Goal: Task Accomplishment & Management: Manage account settings

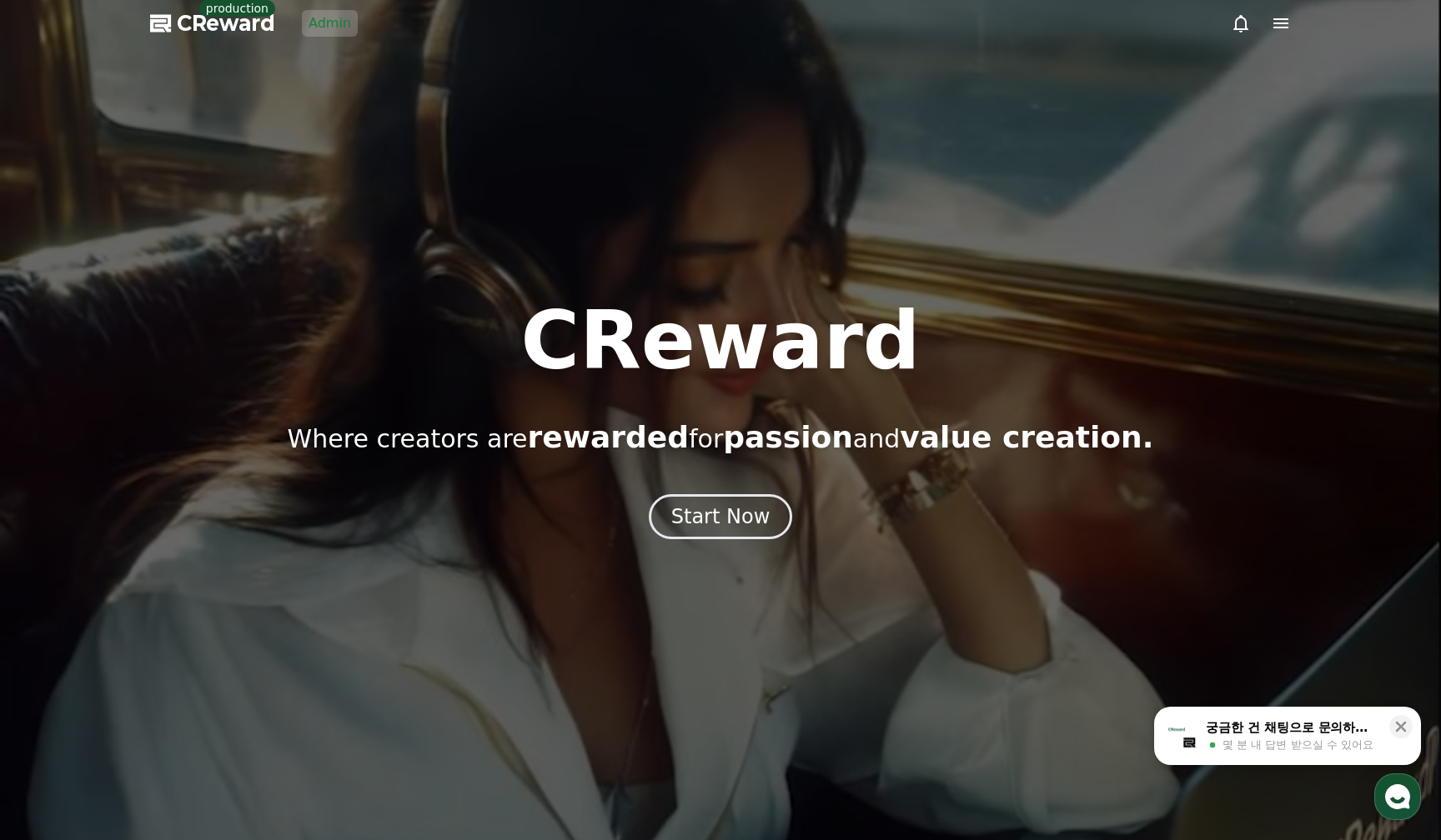
click at [308, 21] on link "Admin" at bounding box center [329, 23] width 56 height 27
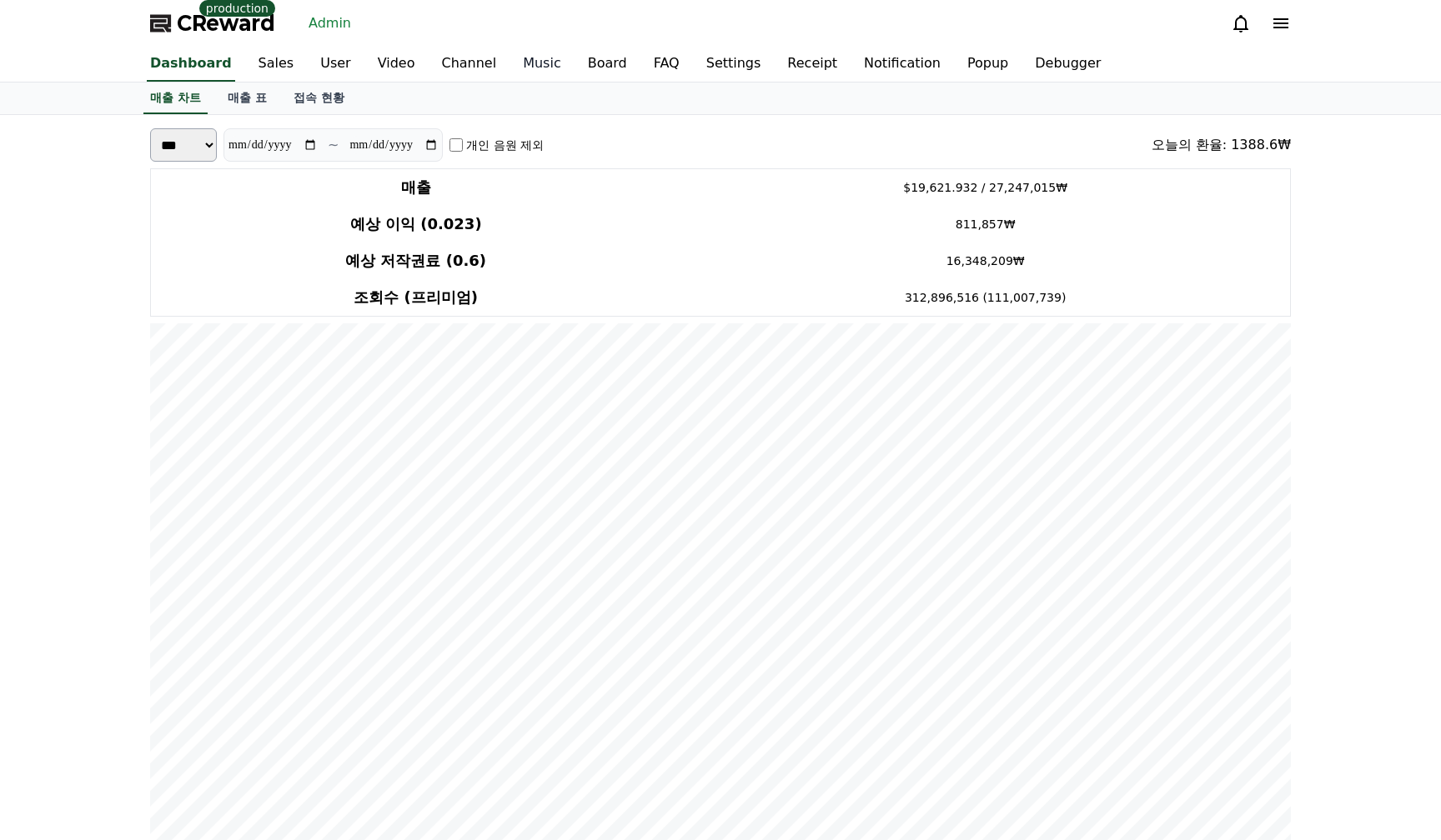
click at [513, 61] on link "Music" at bounding box center [541, 64] width 65 height 35
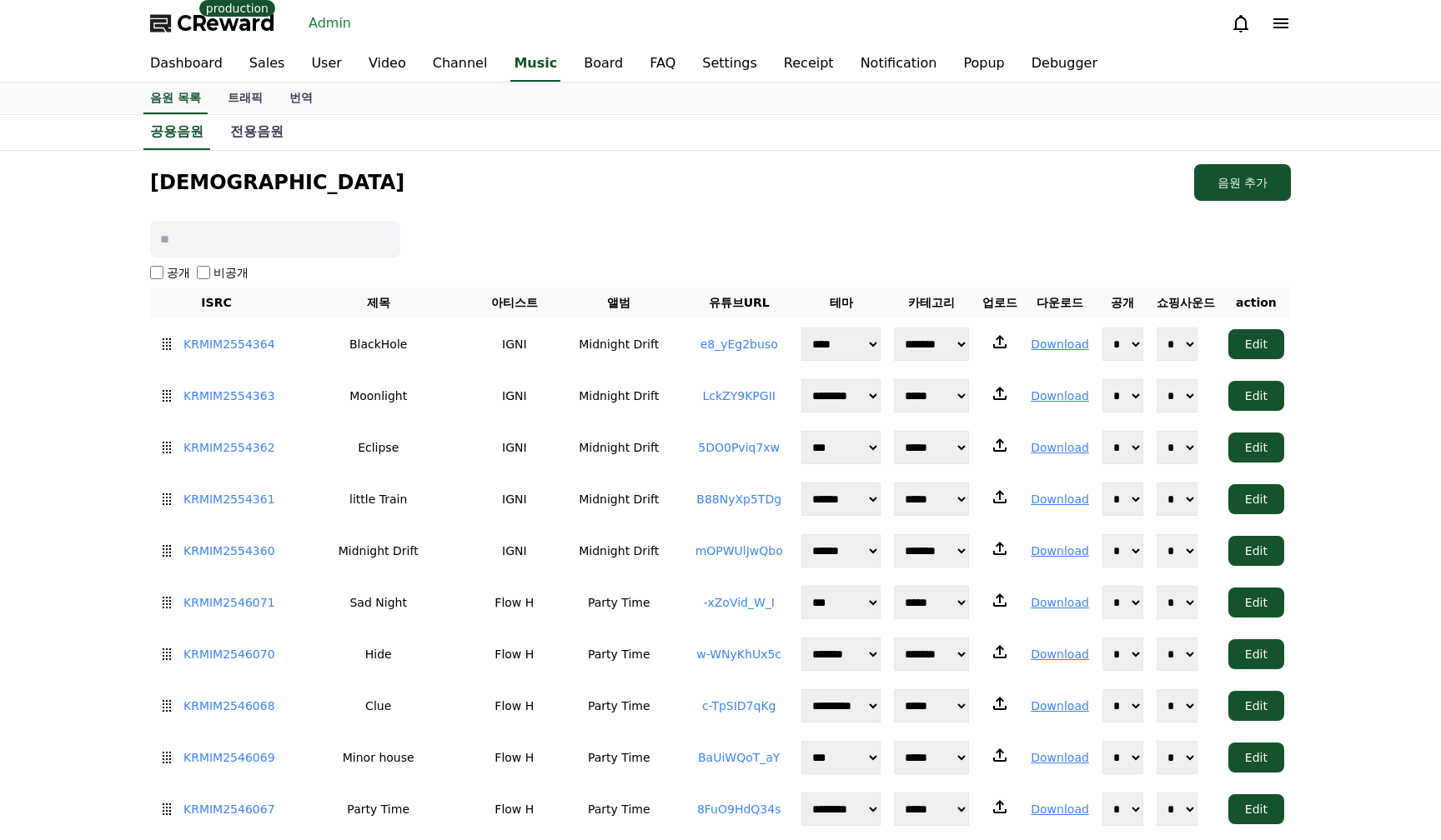
drag, startPoint x: 704, startPoint y: 193, endPoint x: 732, endPoint y: 299, distance: 109.6
click at [733, 346] on link "e8_yEg2buso" at bounding box center [739, 344] width 78 height 13
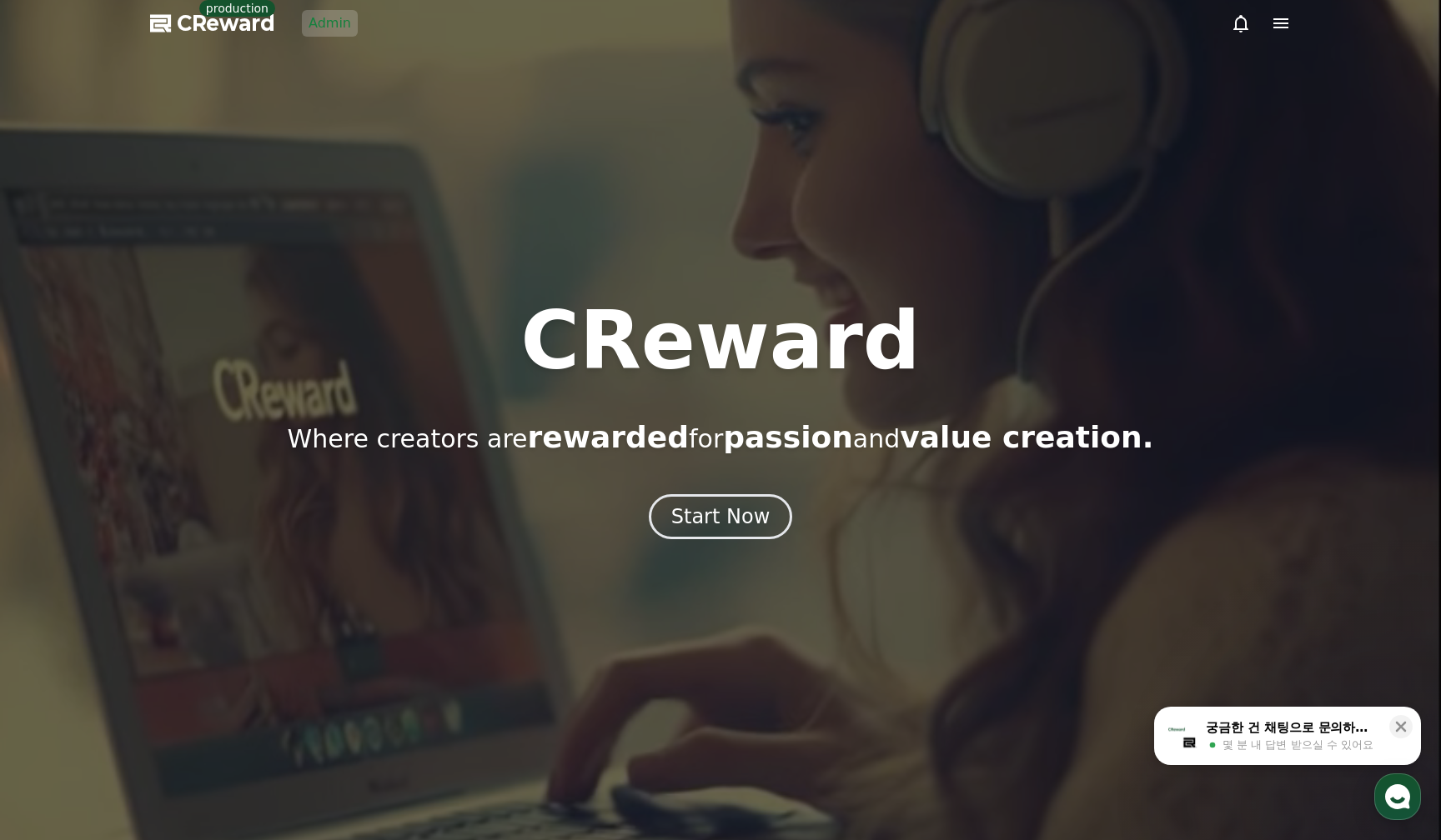
click at [1278, 18] on icon at bounding box center [1281, 23] width 20 height 20
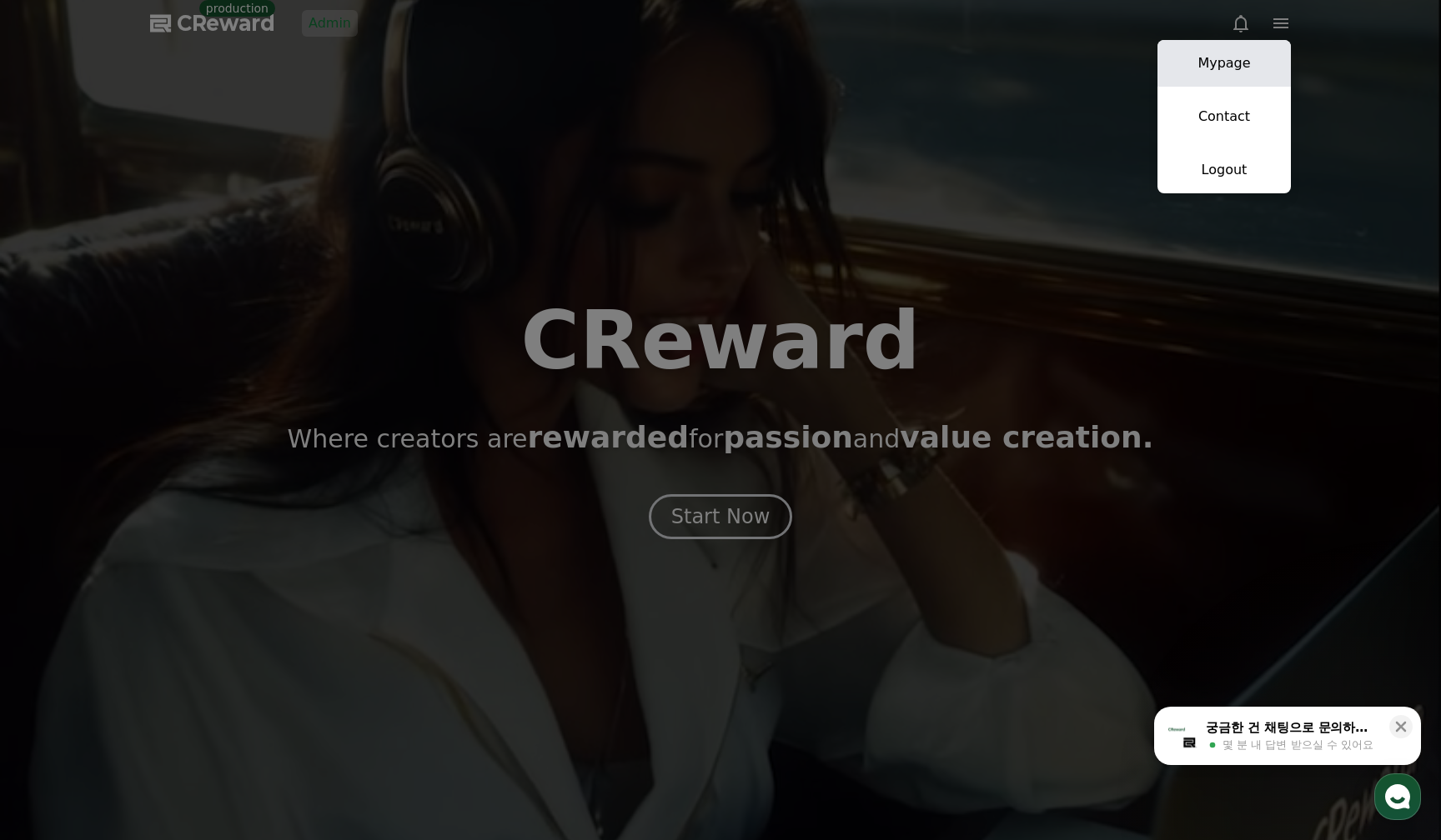
click at [1198, 68] on link "Mypage" at bounding box center [1224, 63] width 133 height 47
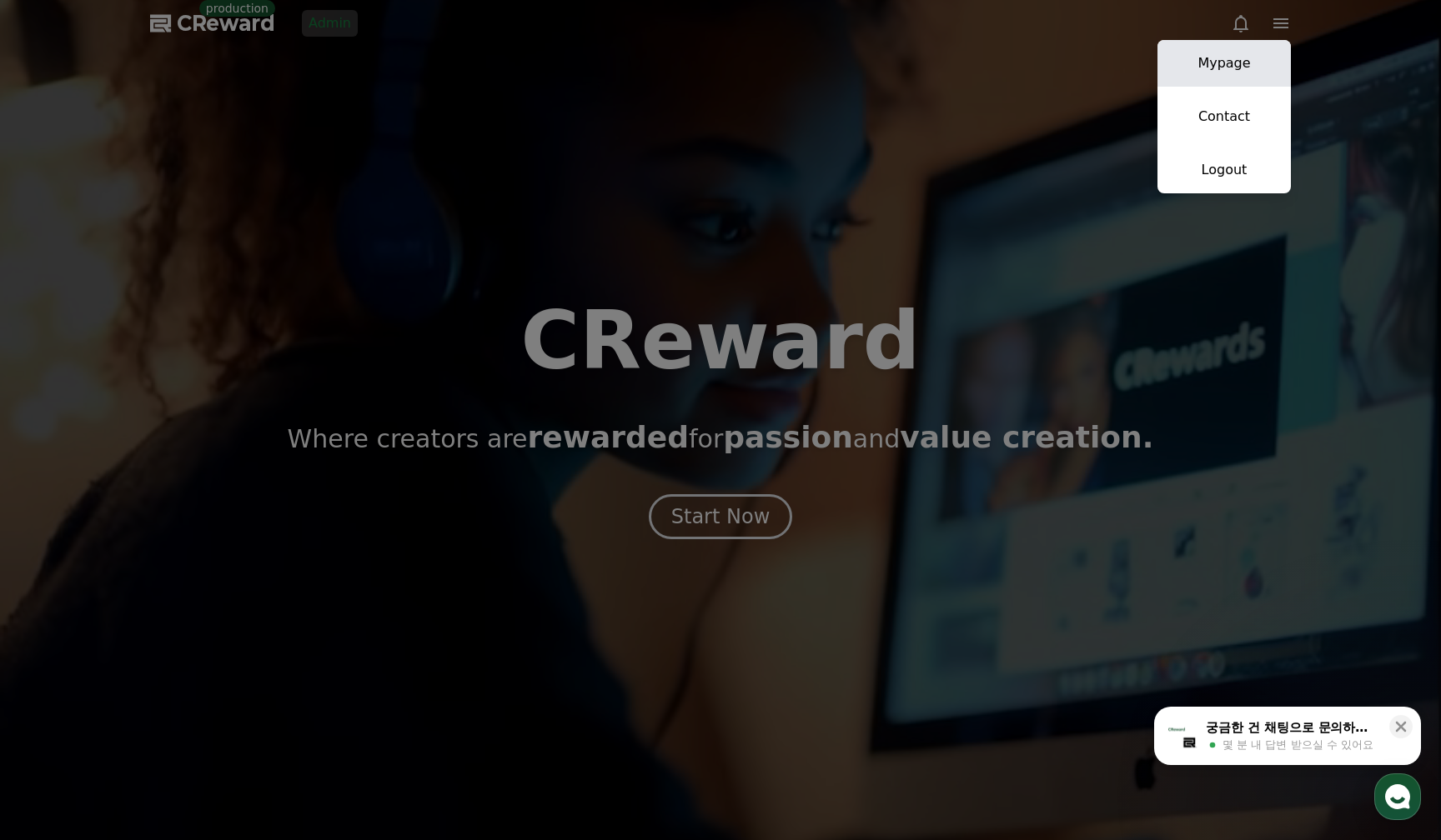
select select "**********"
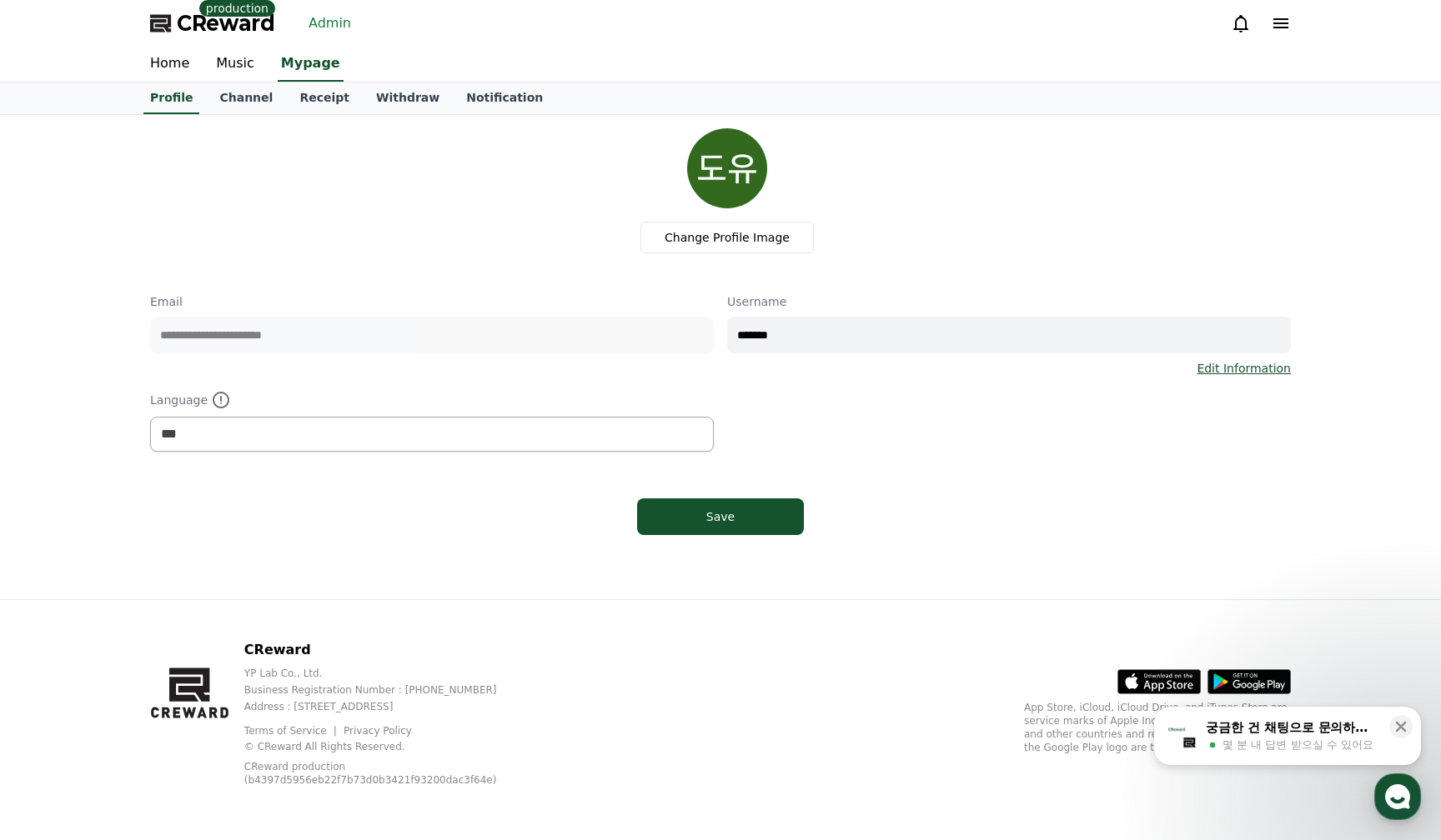
click at [395, 190] on div "Change Profile Image" at bounding box center [726, 191] width 1127 height 125
click at [1232, 21] on icon at bounding box center [1240, 23] width 20 height 20
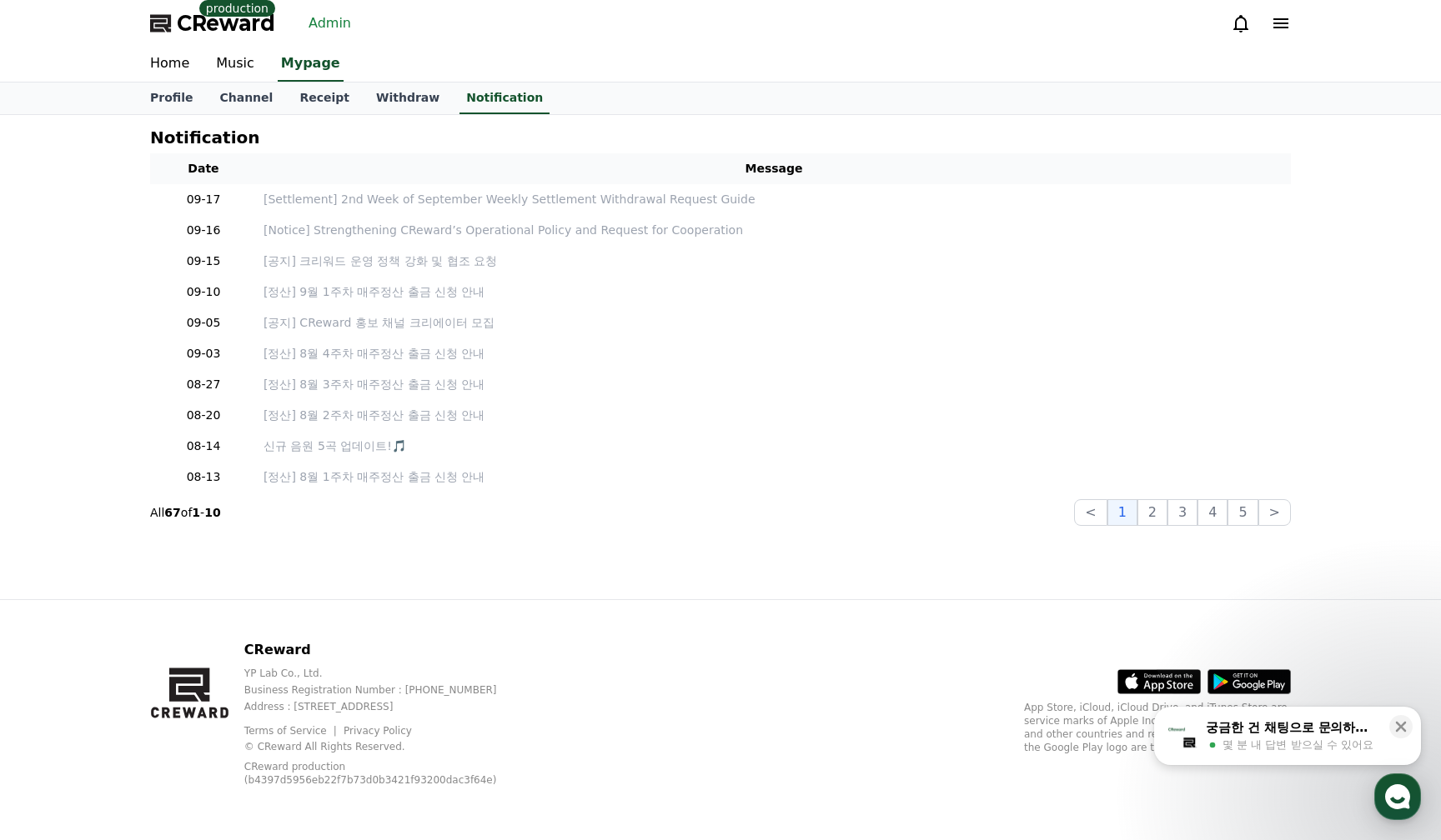
drag, startPoint x: 454, startPoint y: 143, endPoint x: 397, endPoint y: 126, distance: 59.5
click at [453, 143] on div "Notification" at bounding box center [720, 137] width 1141 height 18
click at [323, 11] on link "Admin" at bounding box center [329, 23] width 56 height 27
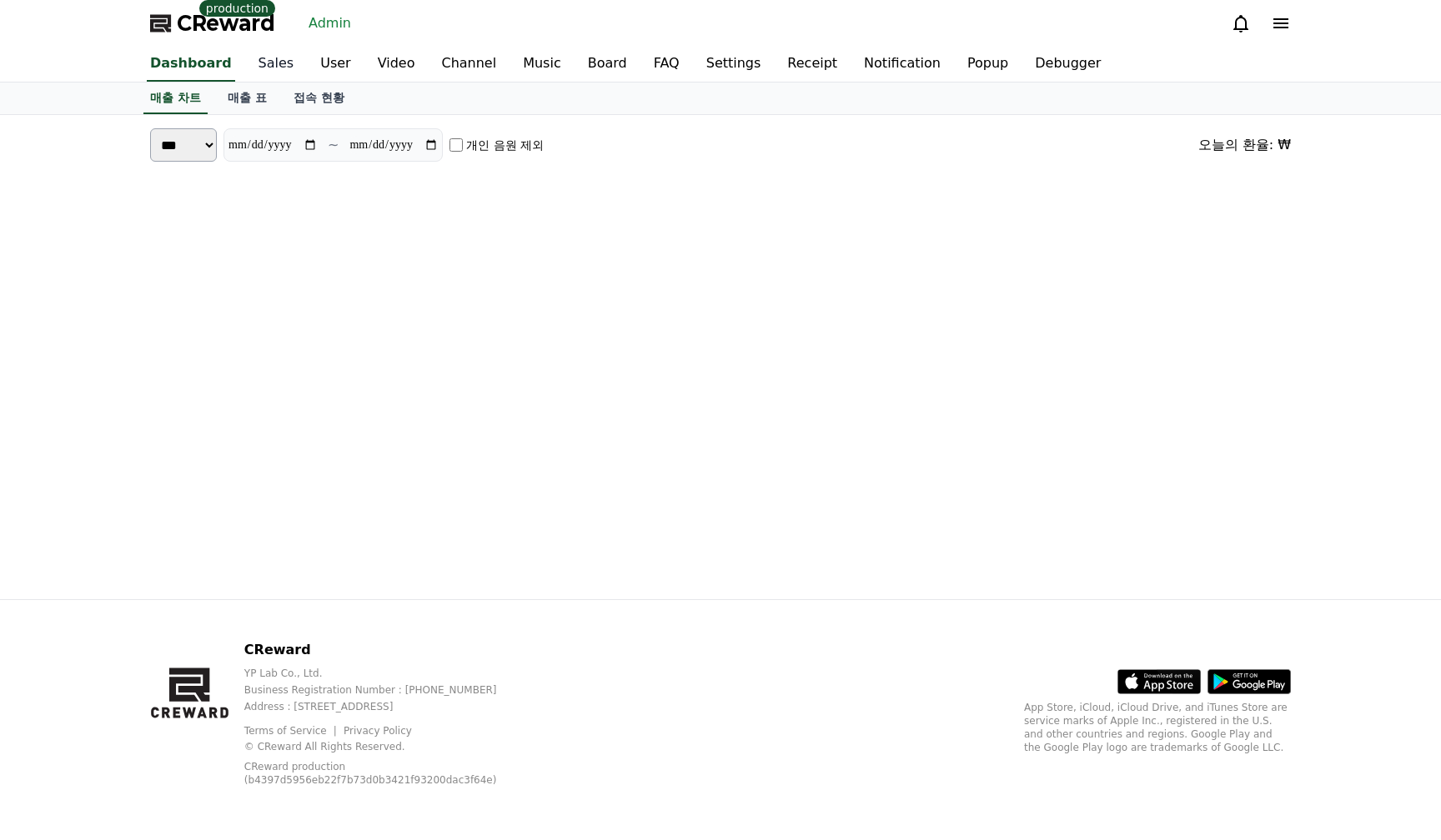
click at [263, 58] on link "Sales" at bounding box center [275, 64] width 63 height 35
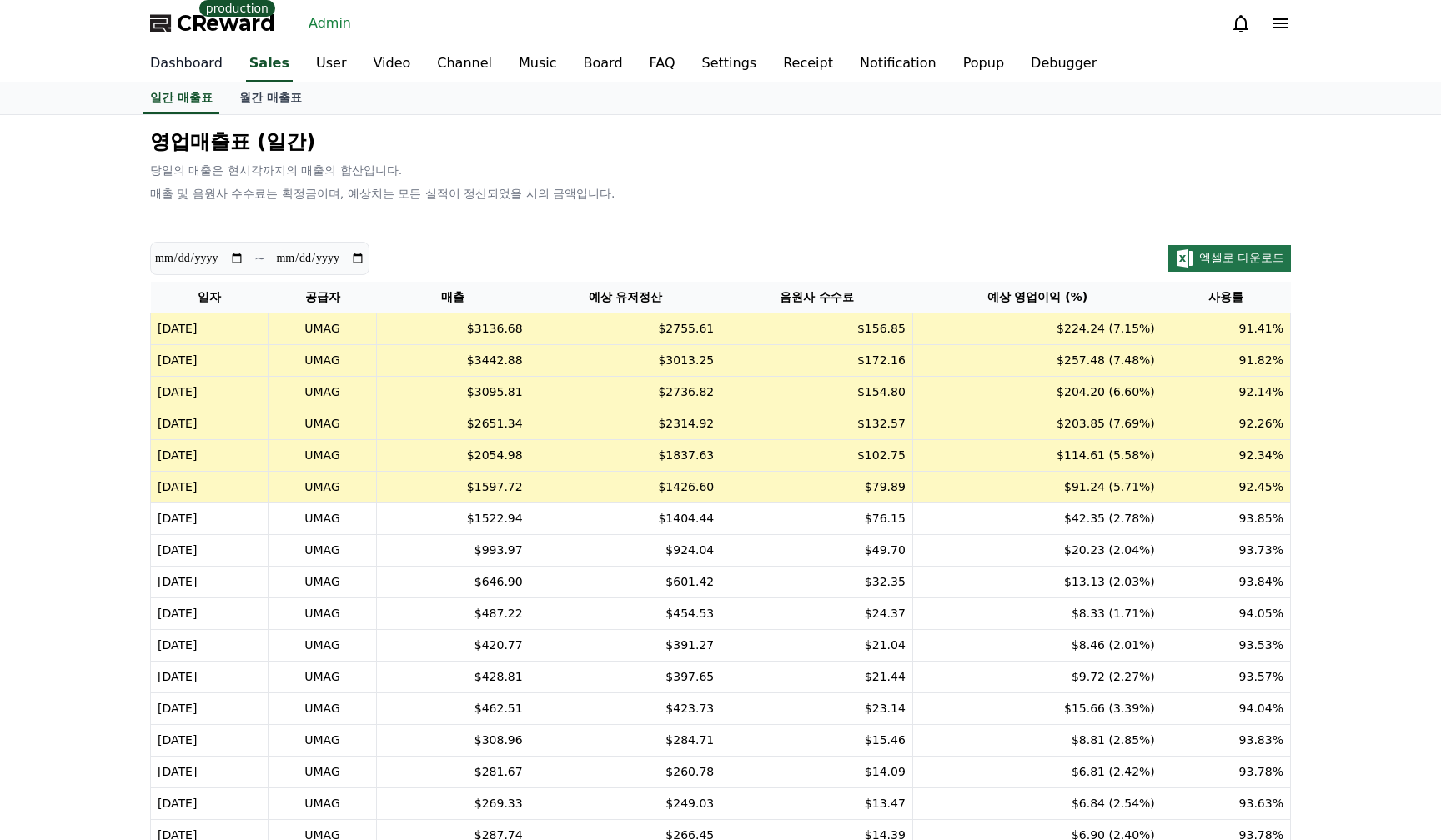
click at [174, 68] on link "Dashboard" at bounding box center [186, 64] width 99 height 35
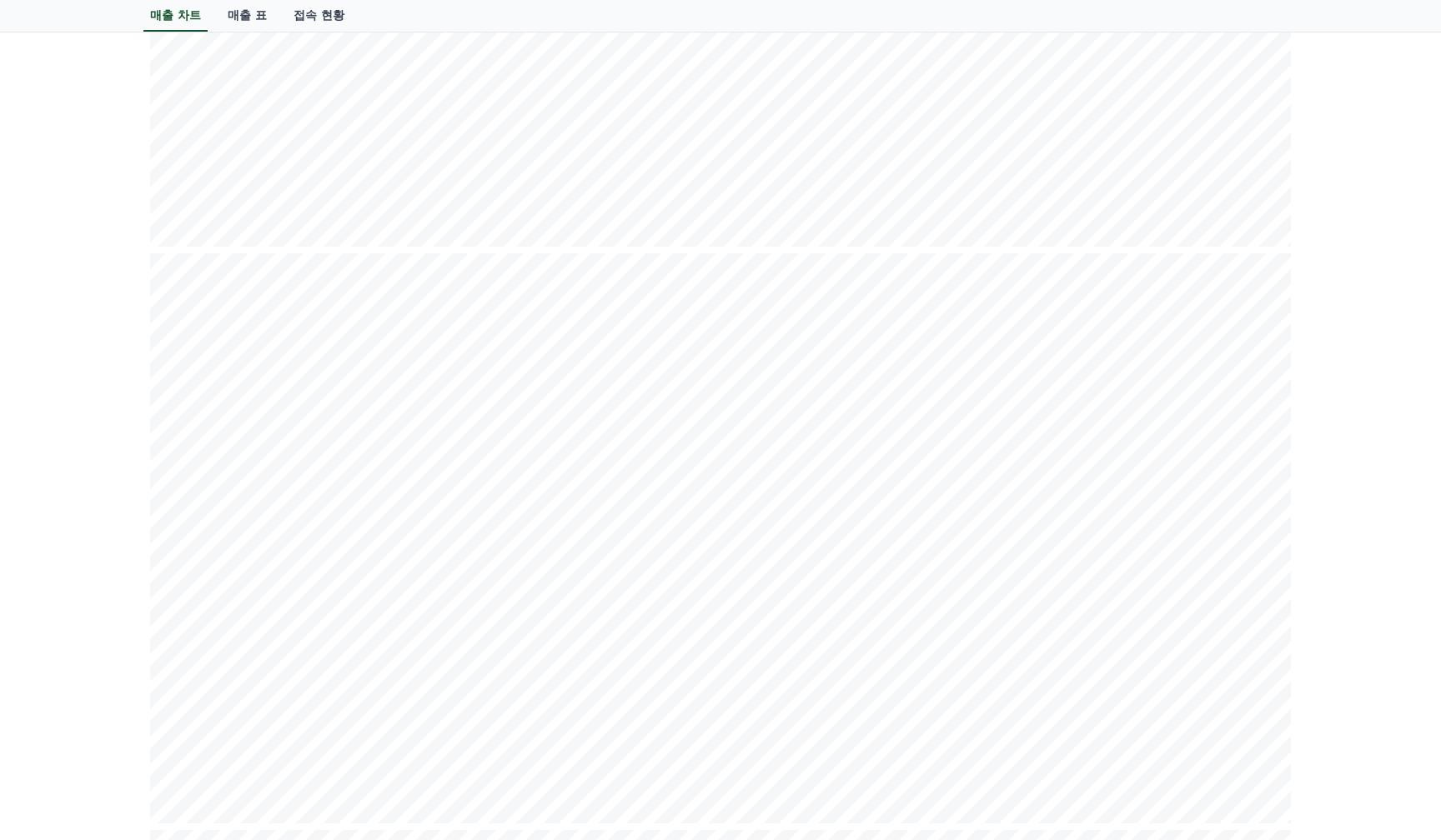
scroll to position [0, 0]
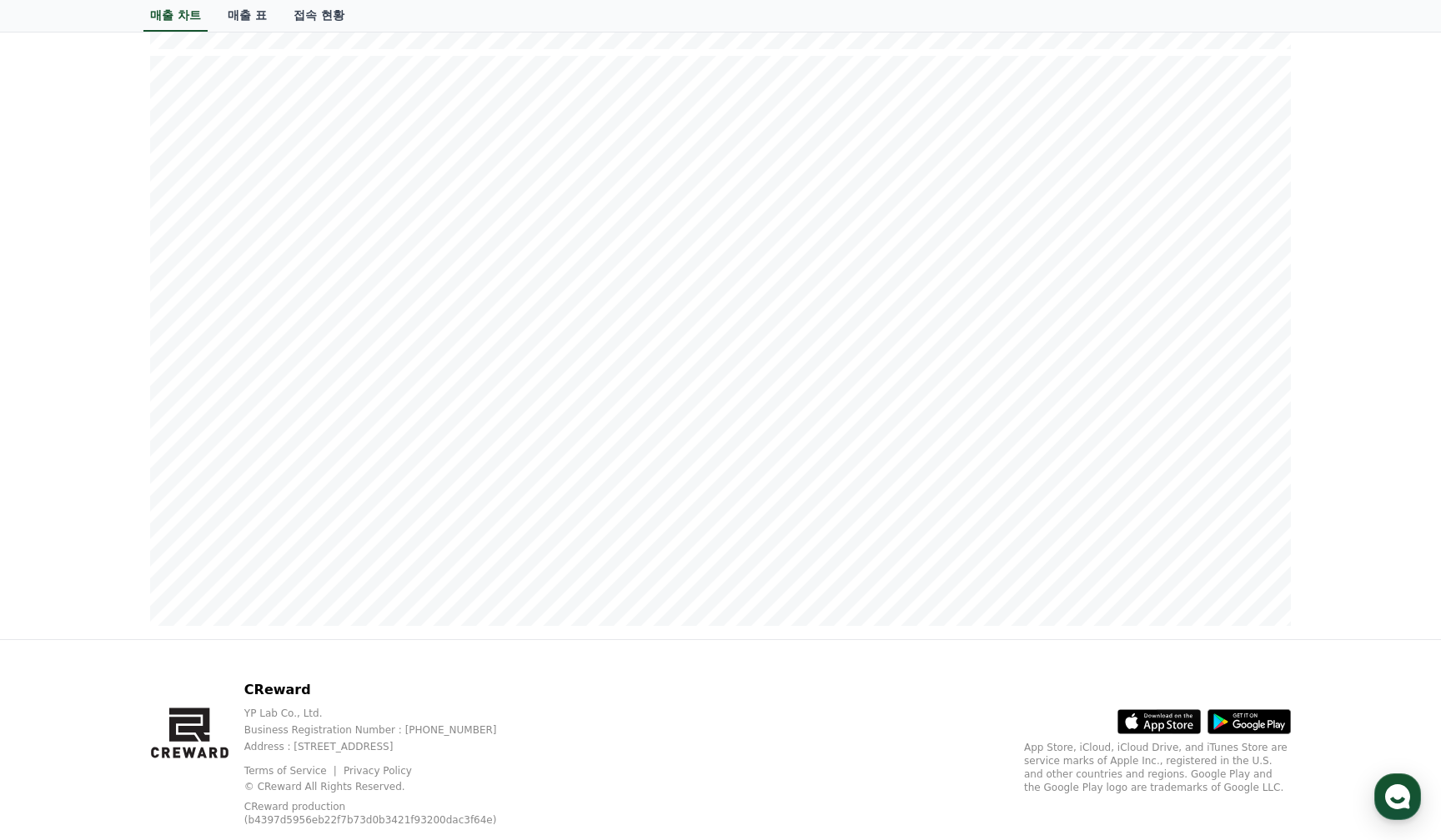
scroll to position [2038, 0]
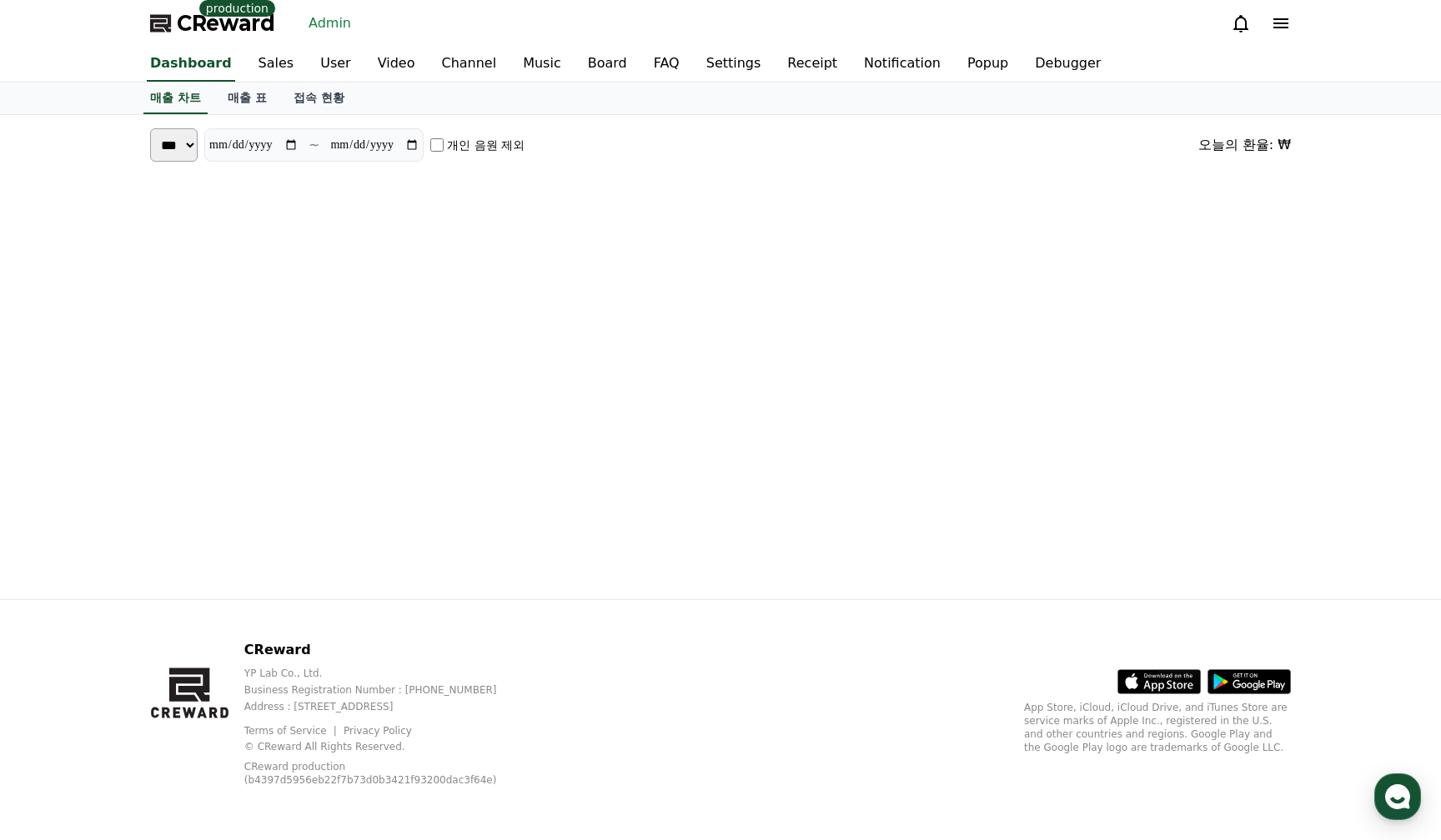
click at [65, 183] on div "**********" at bounding box center [720, 357] width 1441 height 484
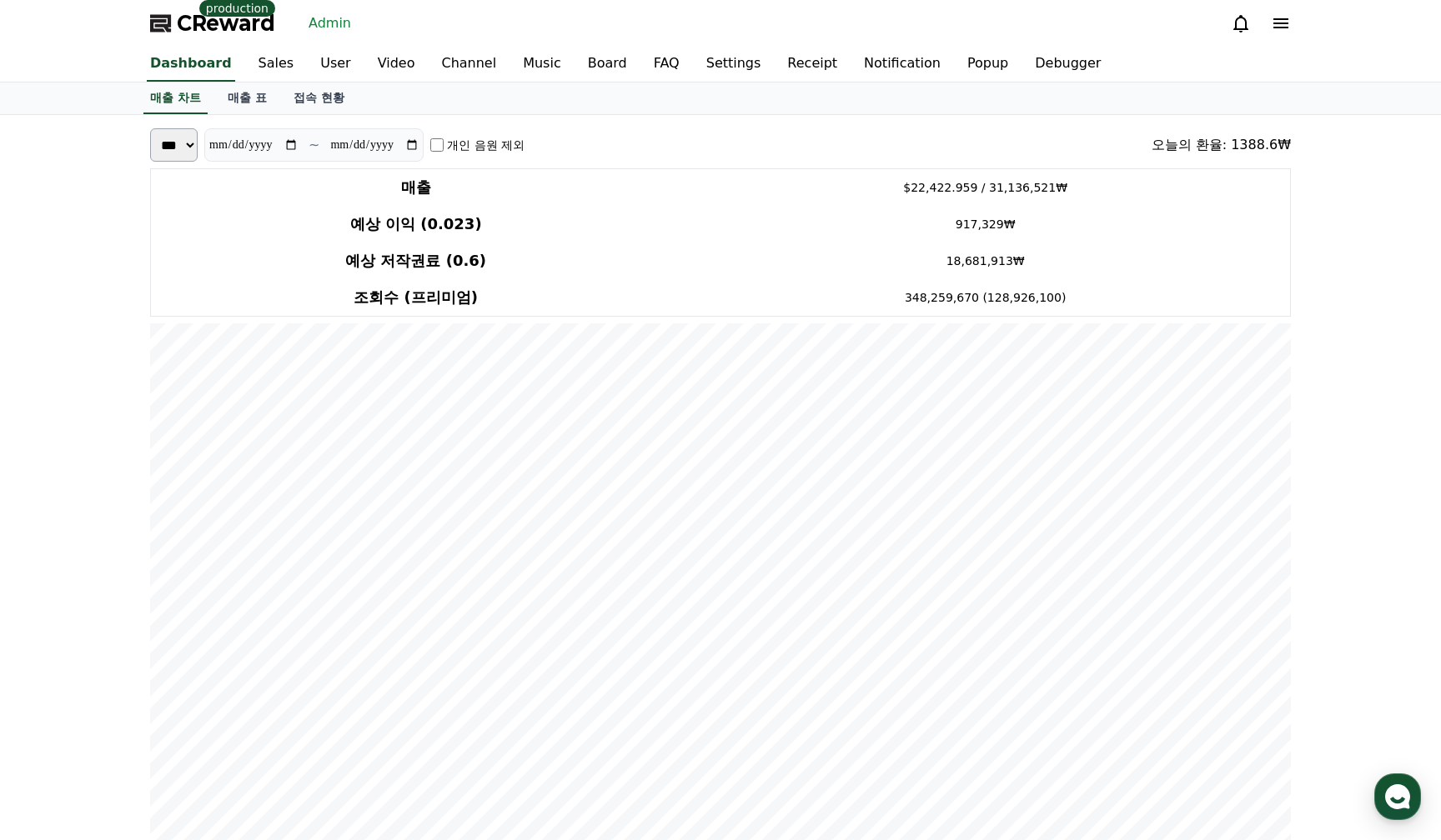
click at [233, 113] on link "매출 표" at bounding box center [247, 98] width 66 height 32
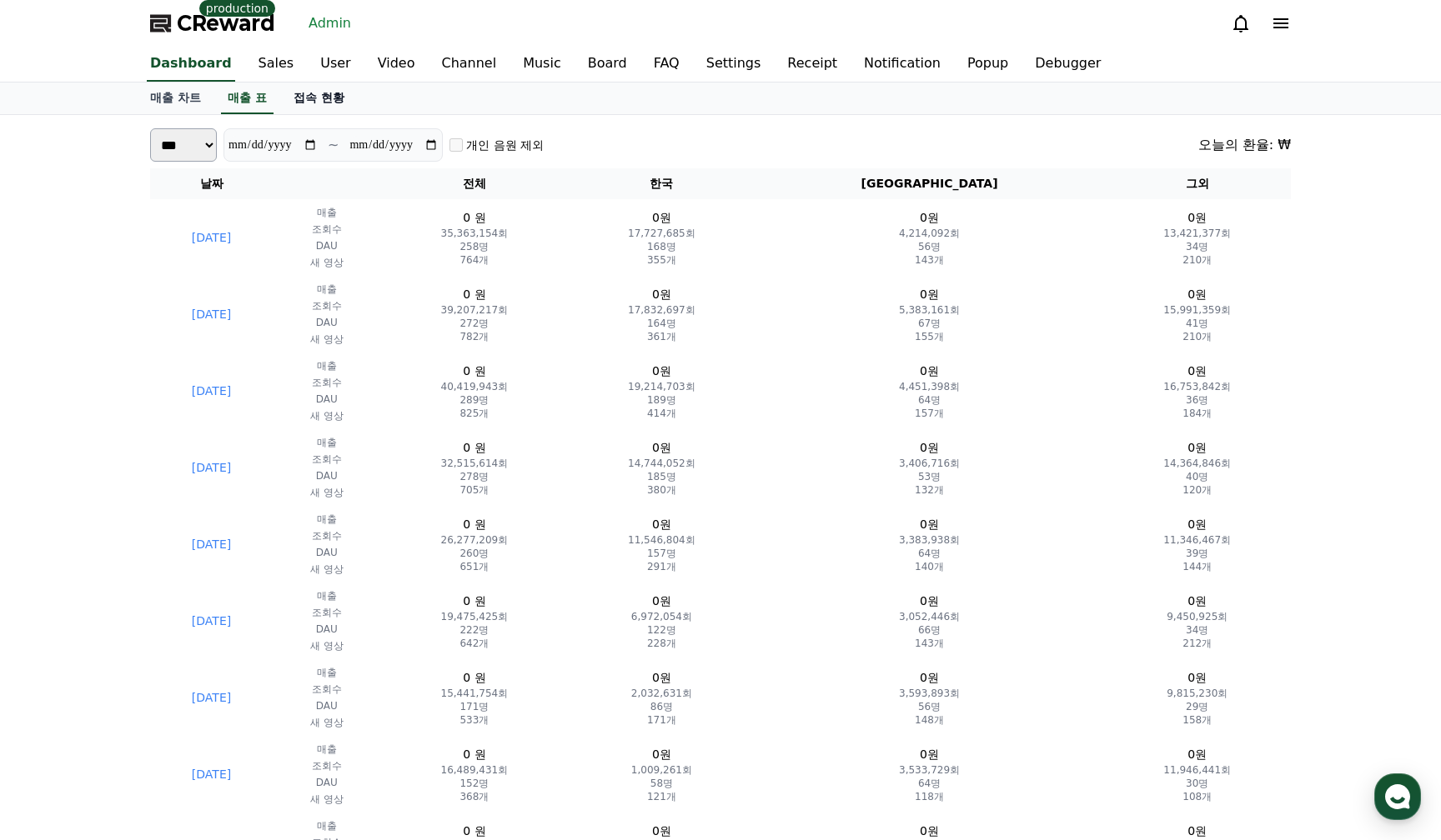
click at [287, 102] on link "접속 현황" at bounding box center [319, 98] width 78 height 32
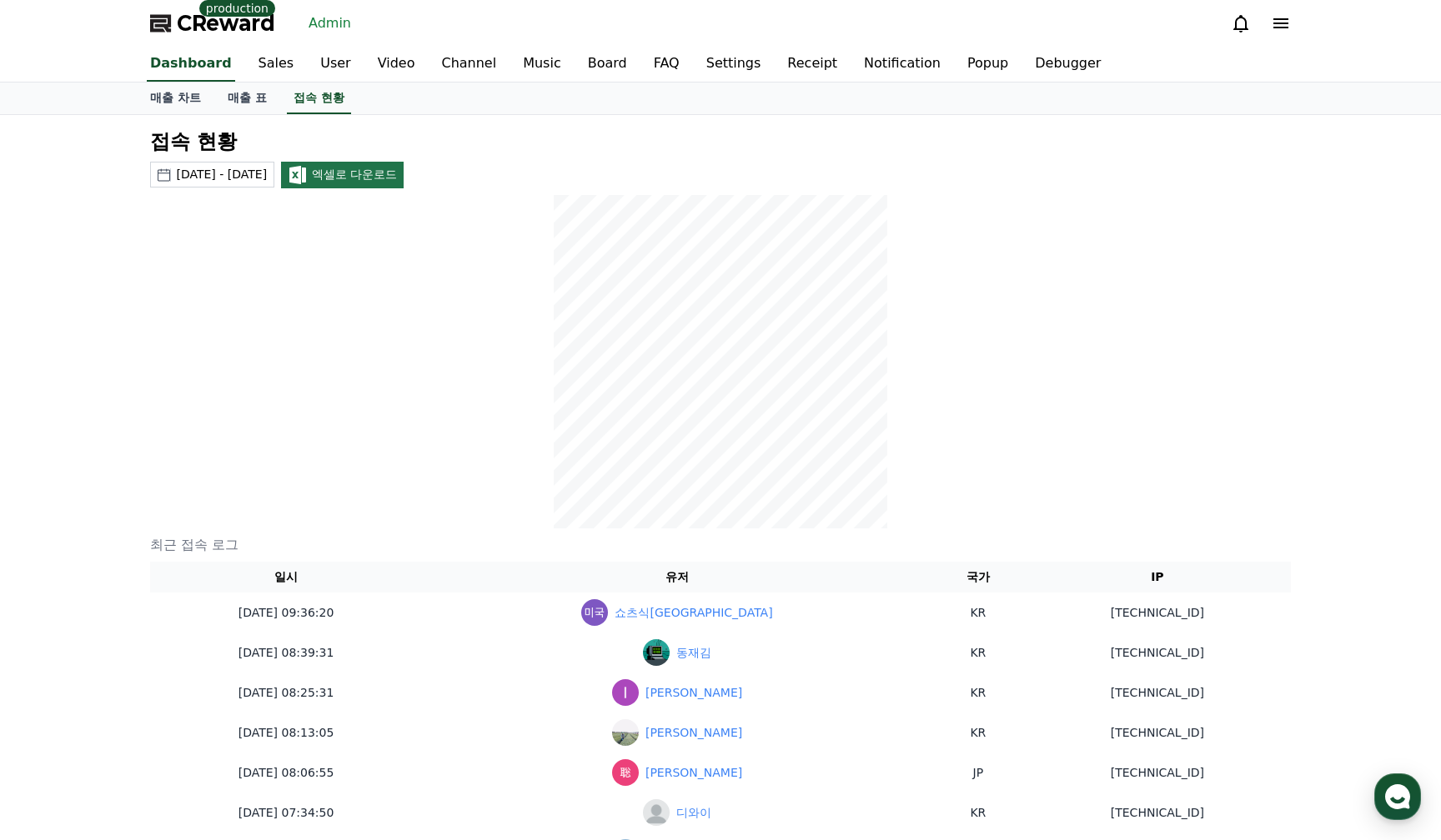
click at [1178, 328] on div at bounding box center [720, 361] width 1141 height 333
click at [335, 56] on link "User" at bounding box center [335, 64] width 57 height 35
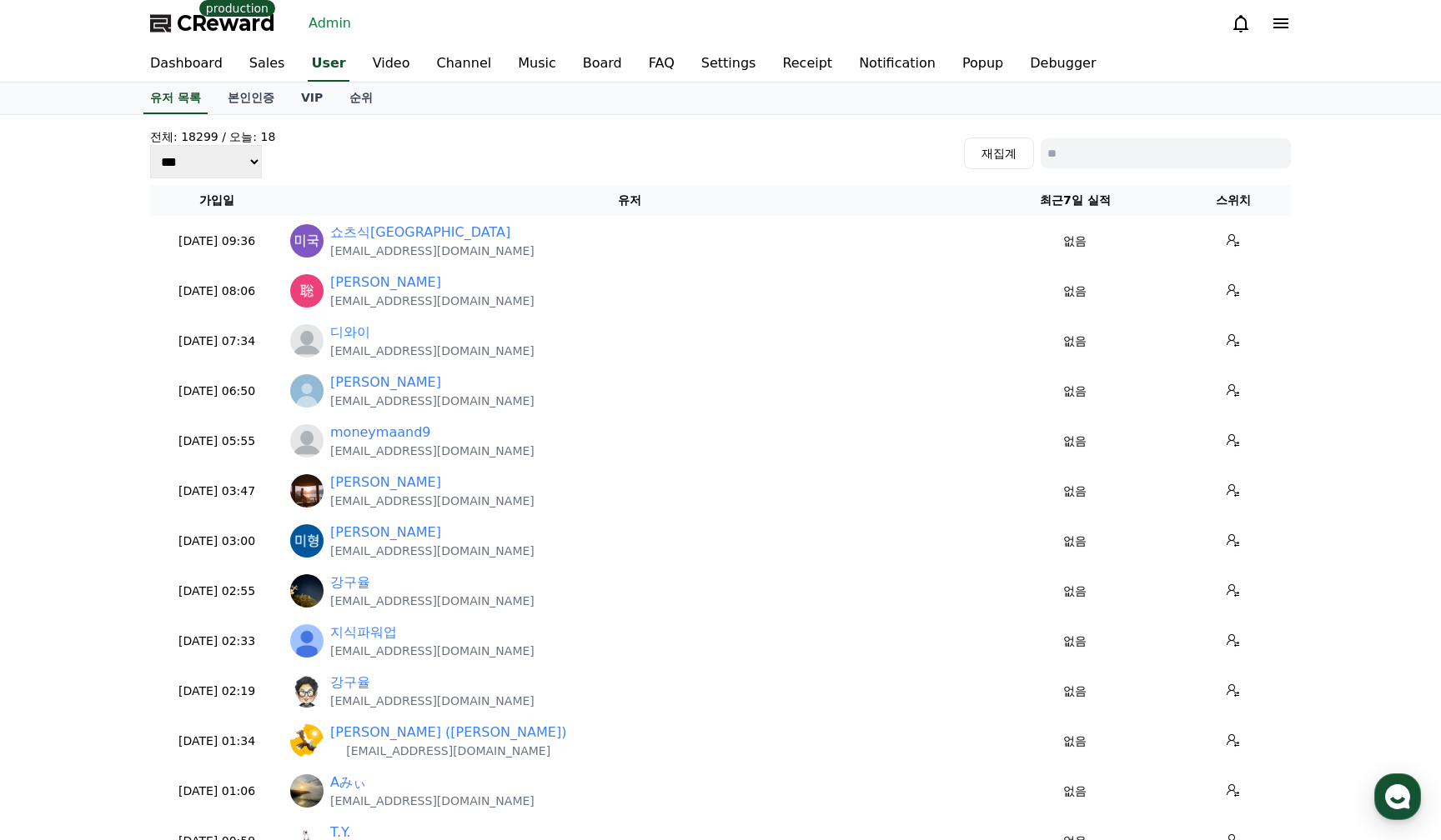
click at [560, 130] on div "전체: 18299 / 오늘: 18 *** *** *** 재집계" at bounding box center [720, 153] width 1141 height 50
click at [660, 23] on div "CReward production Admin" at bounding box center [720, 23] width 1168 height 47
click at [456, 61] on link "Channel" at bounding box center [464, 64] width 82 height 35
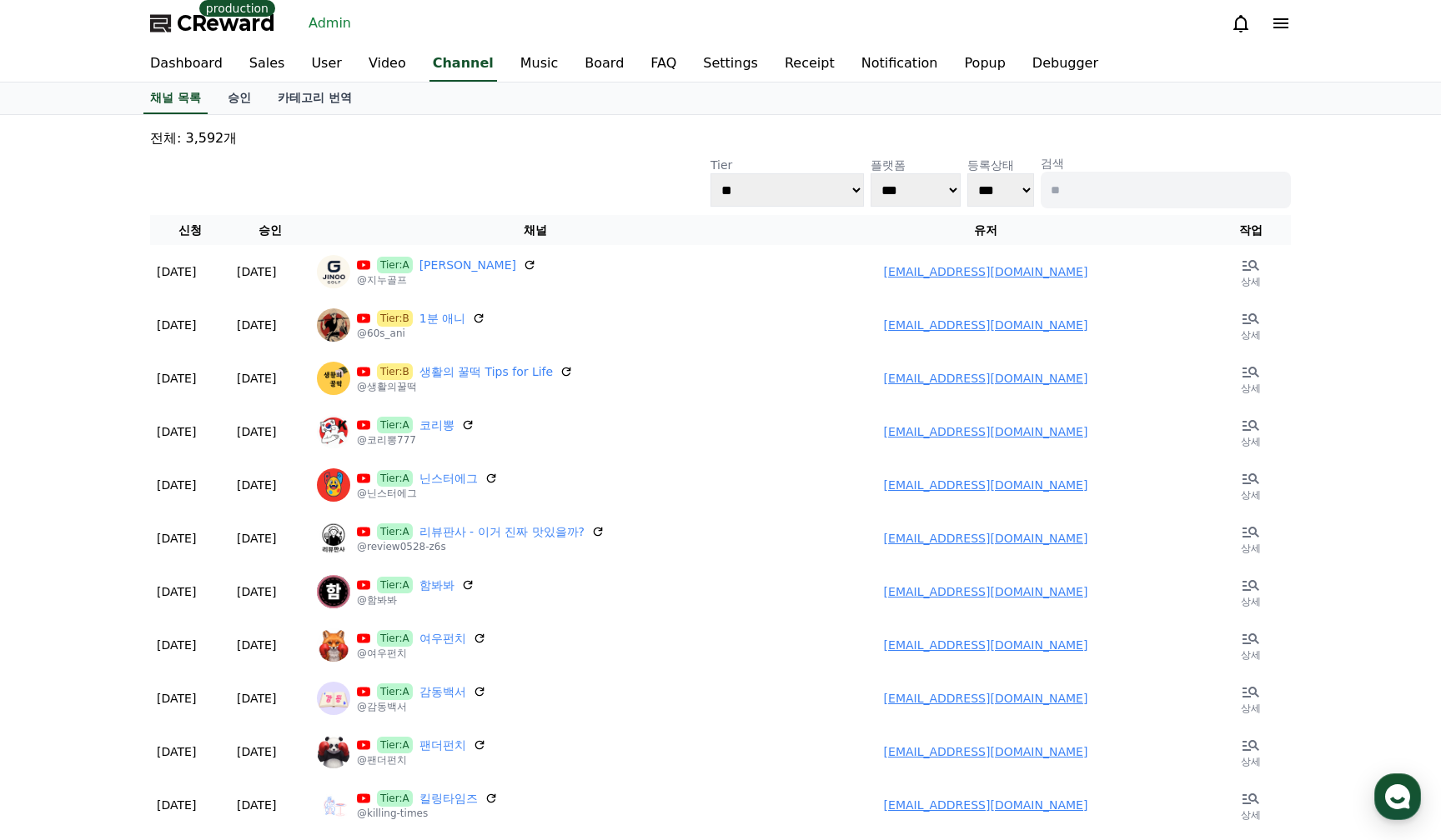
click at [540, 25] on div "CReward production Admin" at bounding box center [720, 23] width 1168 height 47
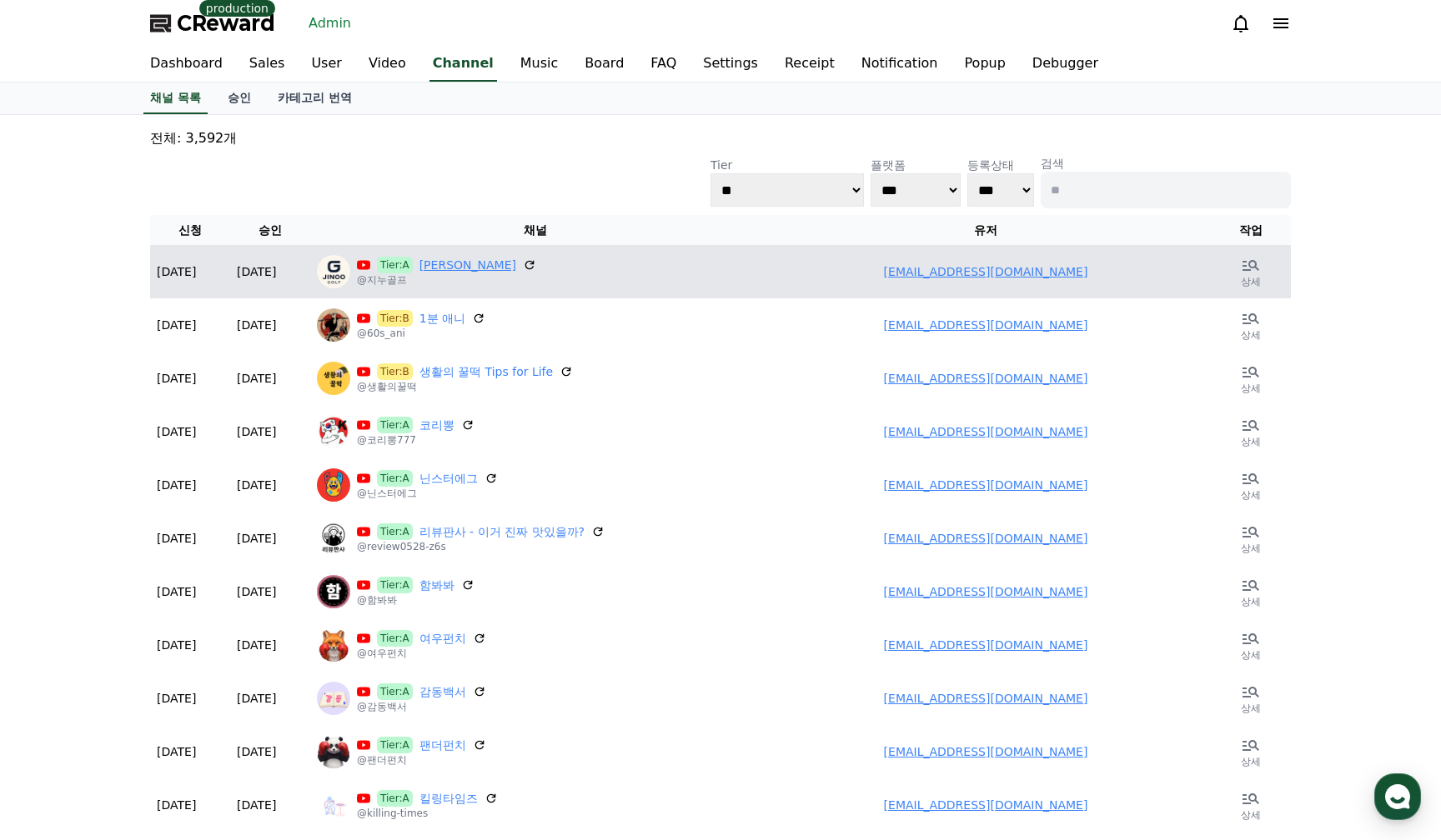
click at [434, 265] on link "지누골프" at bounding box center [467, 264] width 96 height 17
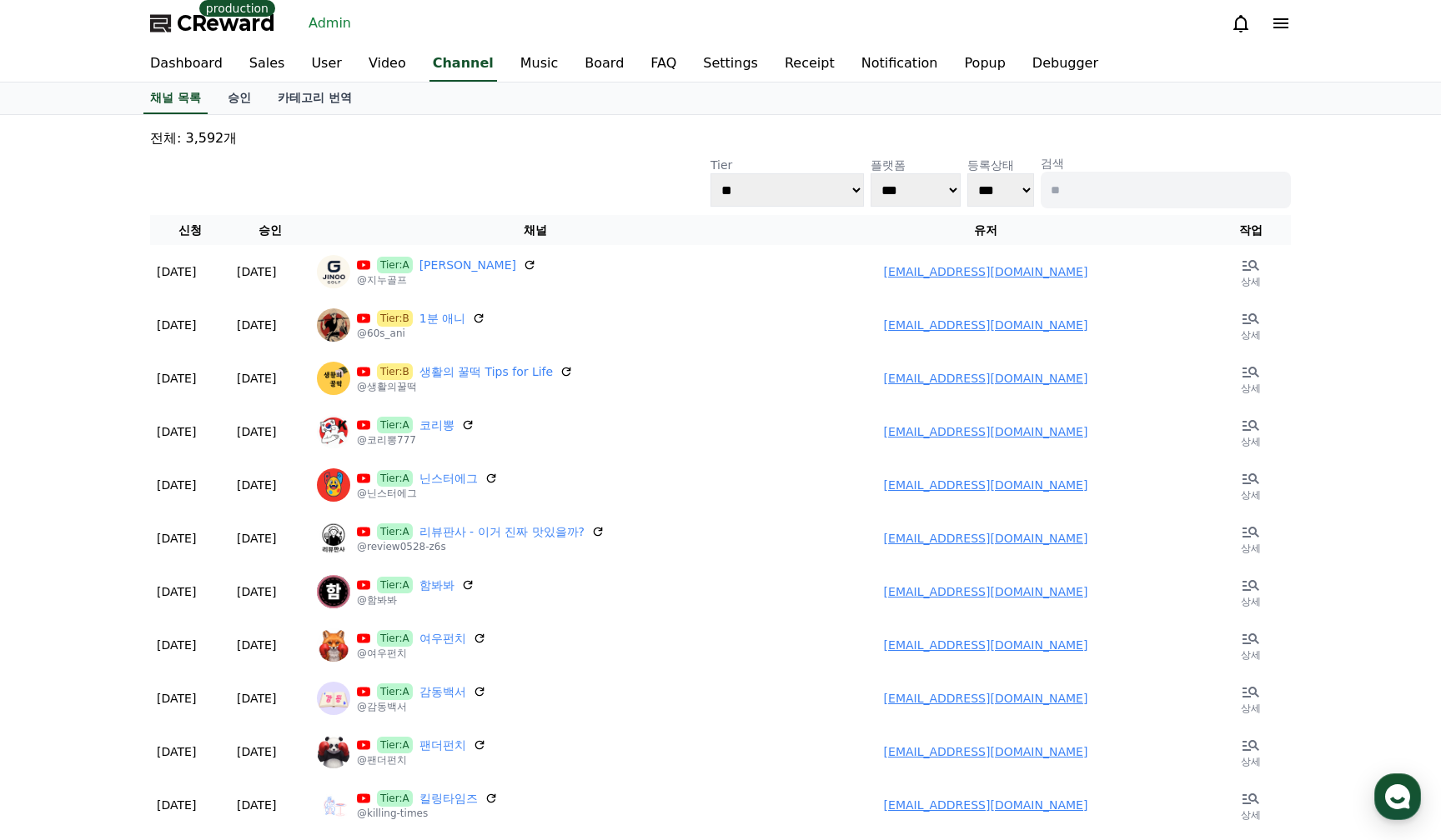
click at [508, 165] on div "**********" at bounding box center [720, 182] width 1141 height 54
click at [528, 135] on p "전체: 3,592개" at bounding box center [720, 138] width 1141 height 20
click at [507, 68] on link "Music" at bounding box center [539, 64] width 65 height 35
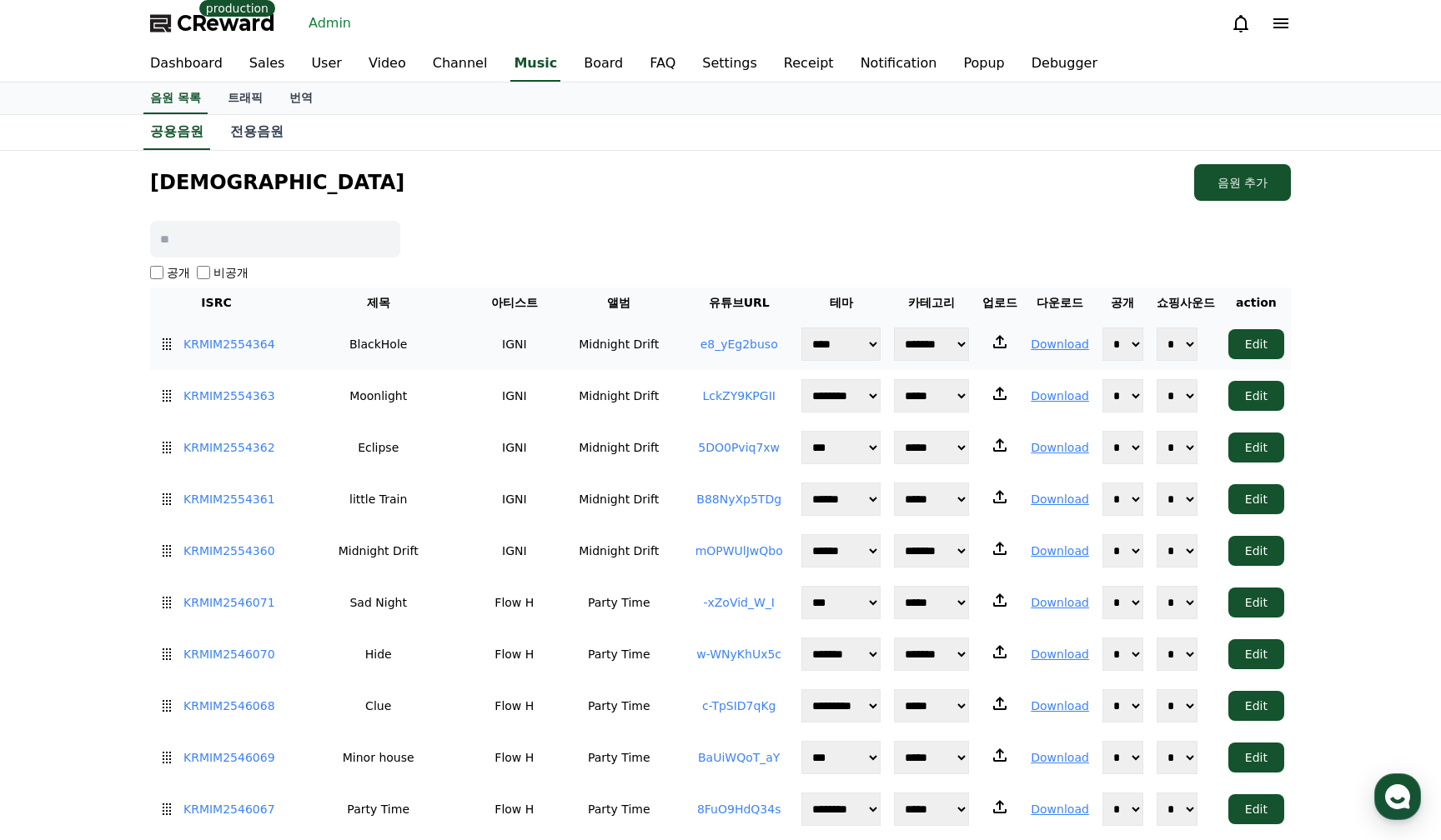
click at [728, 347] on link "e8_yEg2buso" at bounding box center [739, 344] width 78 height 13
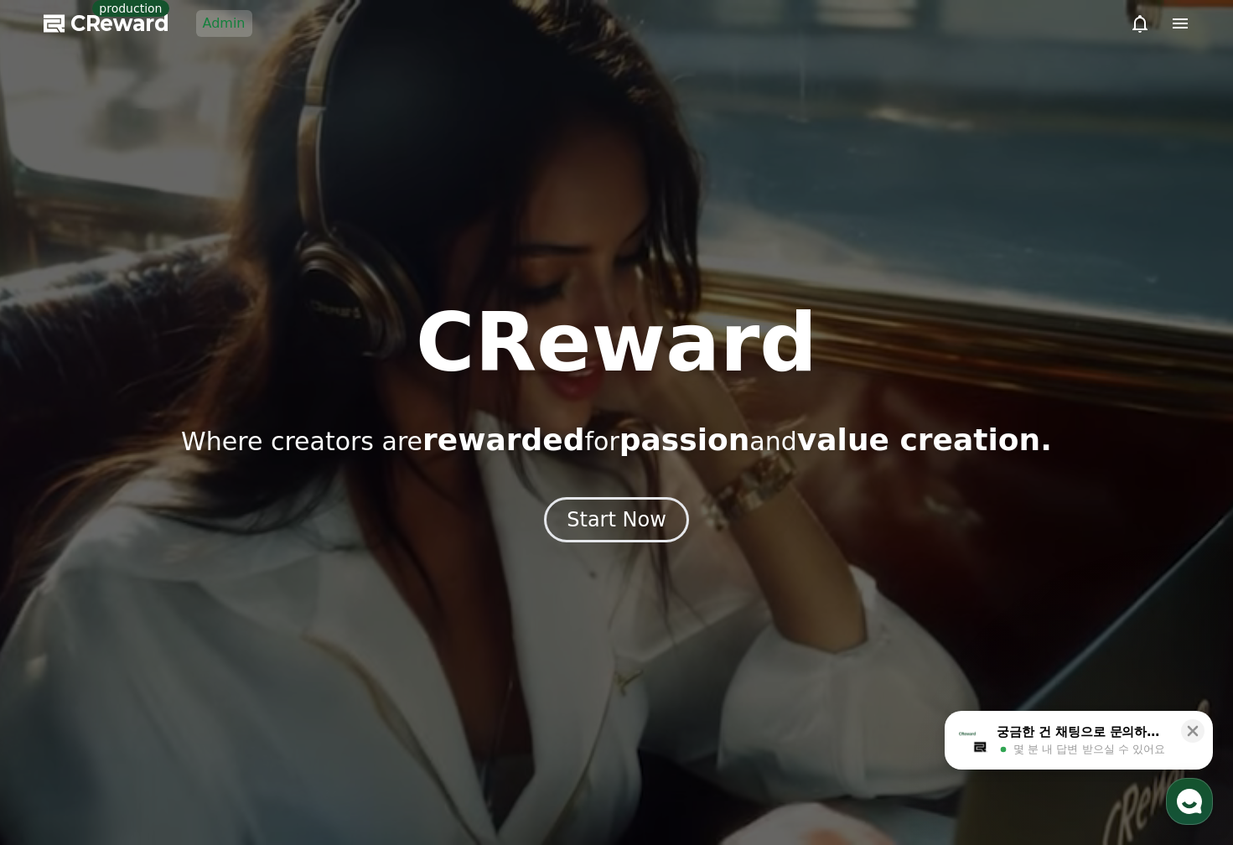
click at [363, 180] on div at bounding box center [616, 422] width 1233 height 845
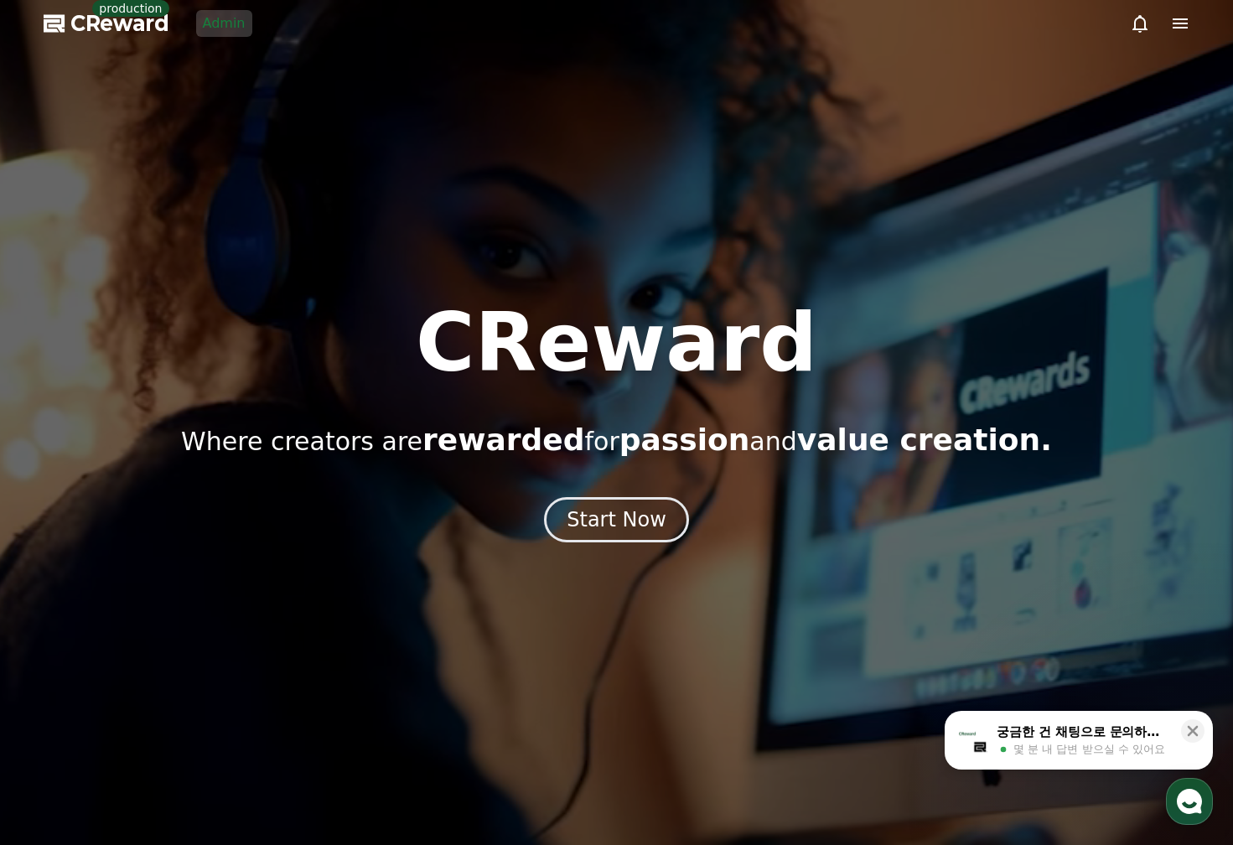
click at [207, 26] on link "Admin" at bounding box center [224, 23] width 56 height 27
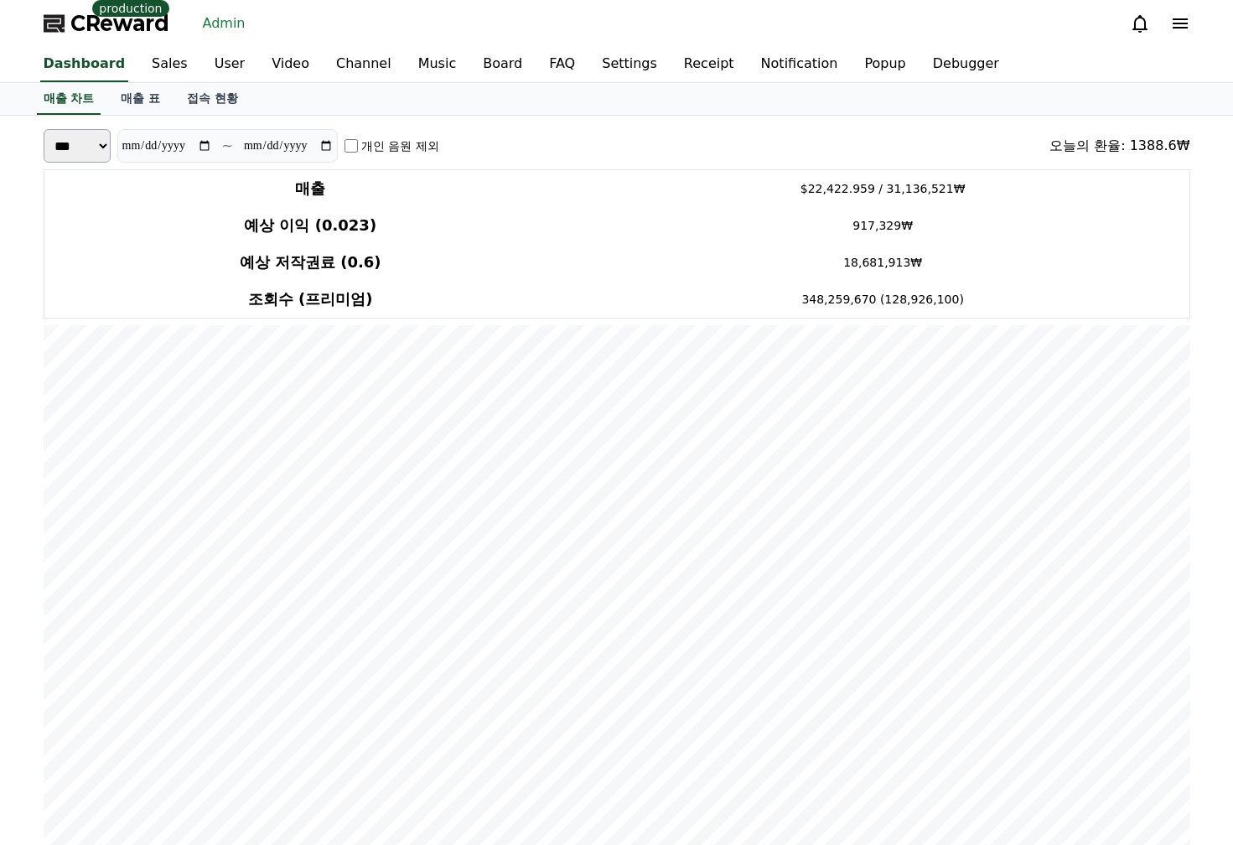
click at [1184, 20] on icon at bounding box center [1180, 23] width 20 height 20
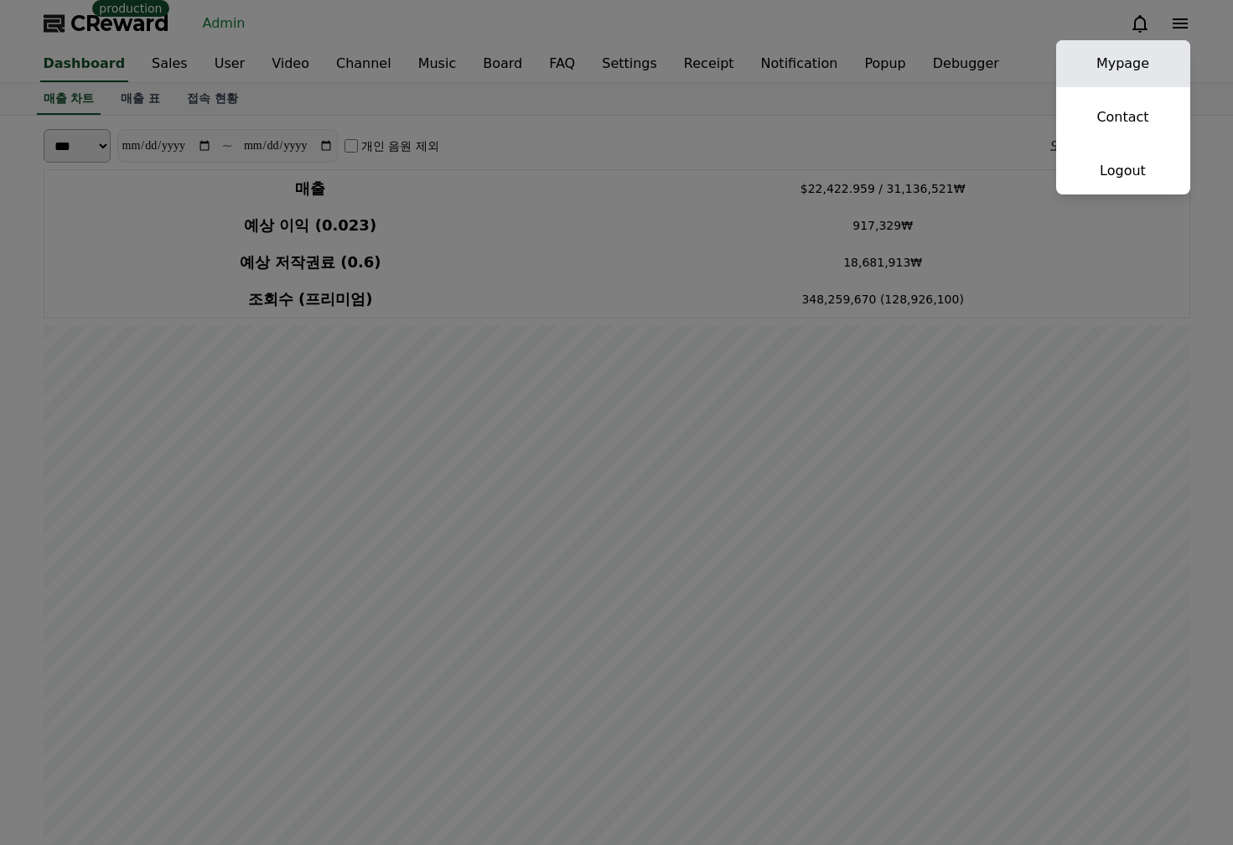
click at [1158, 54] on link "Mypage" at bounding box center [1123, 63] width 134 height 47
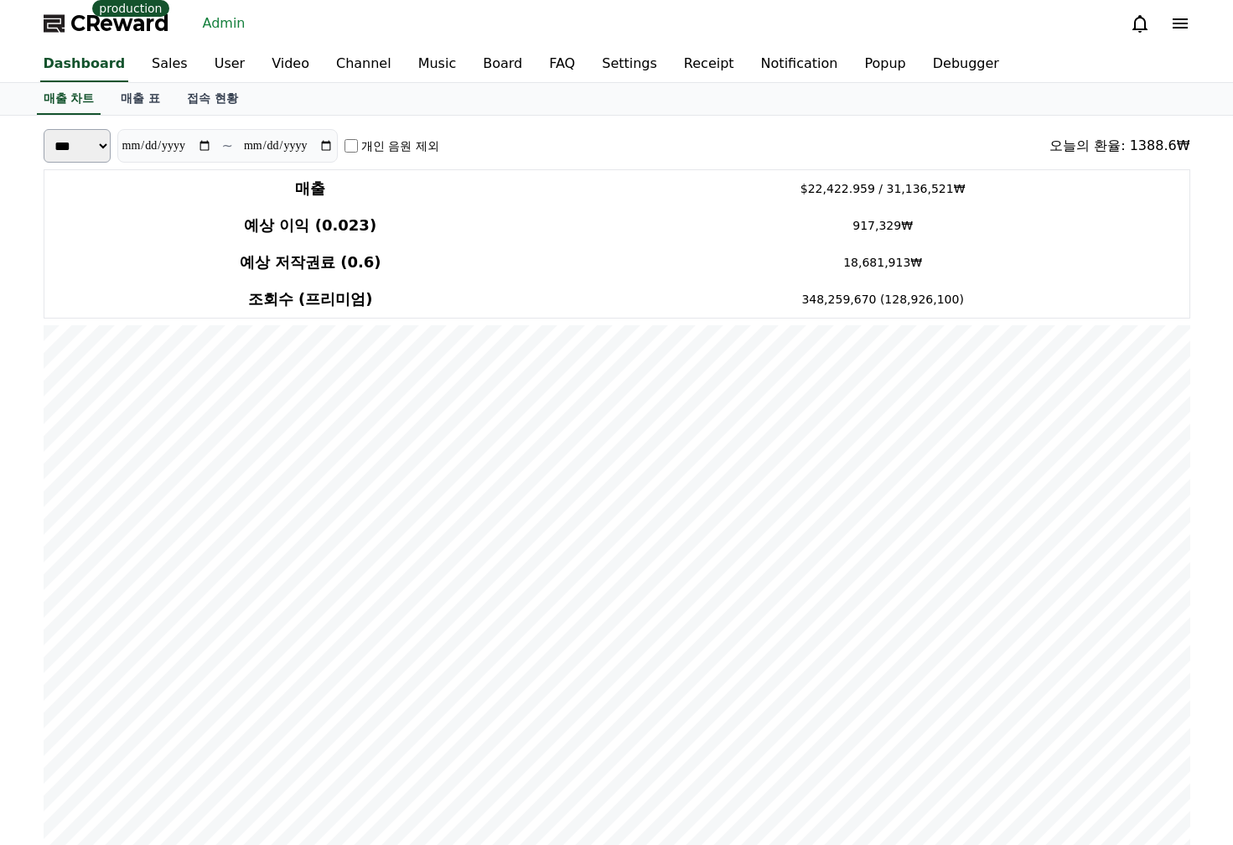
select select "**********"
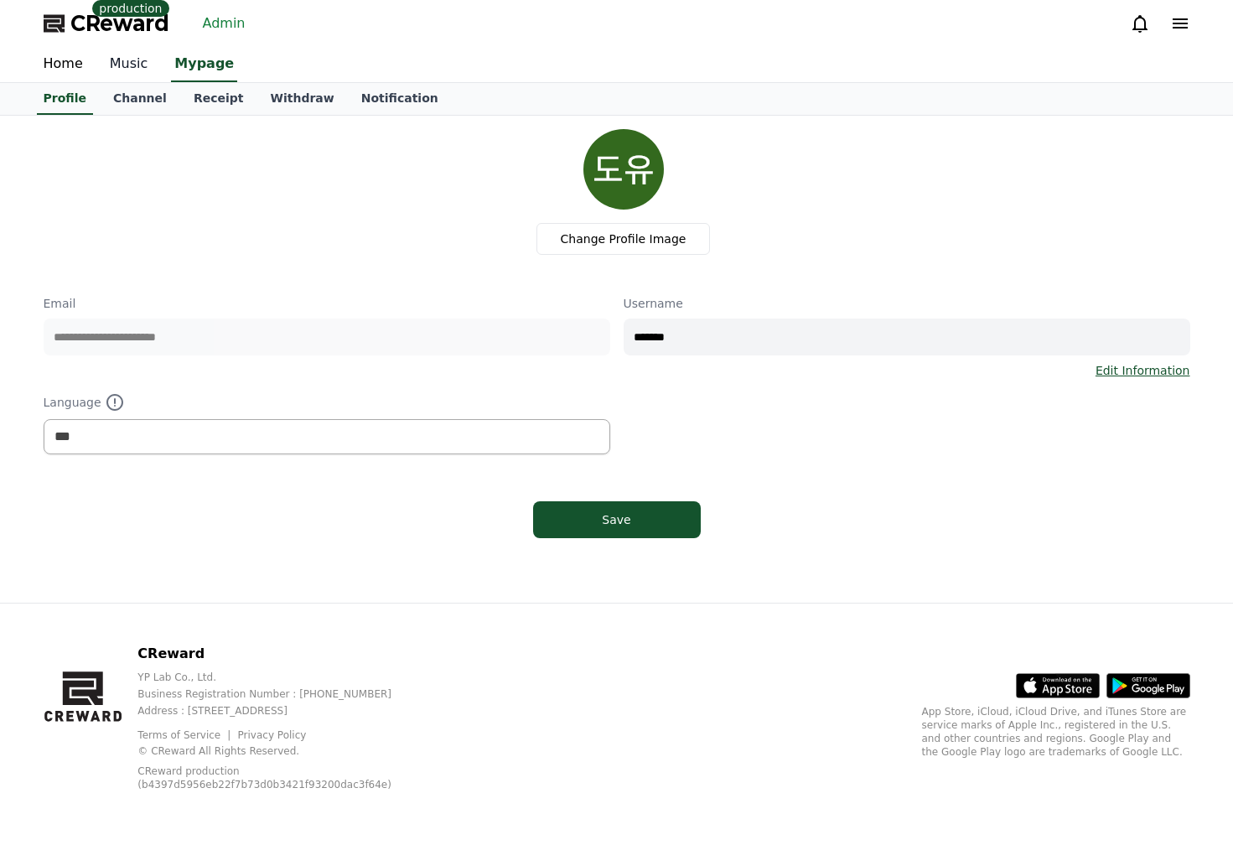
click at [139, 75] on link "Music" at bounding box center [128, 64] width 65 height 35
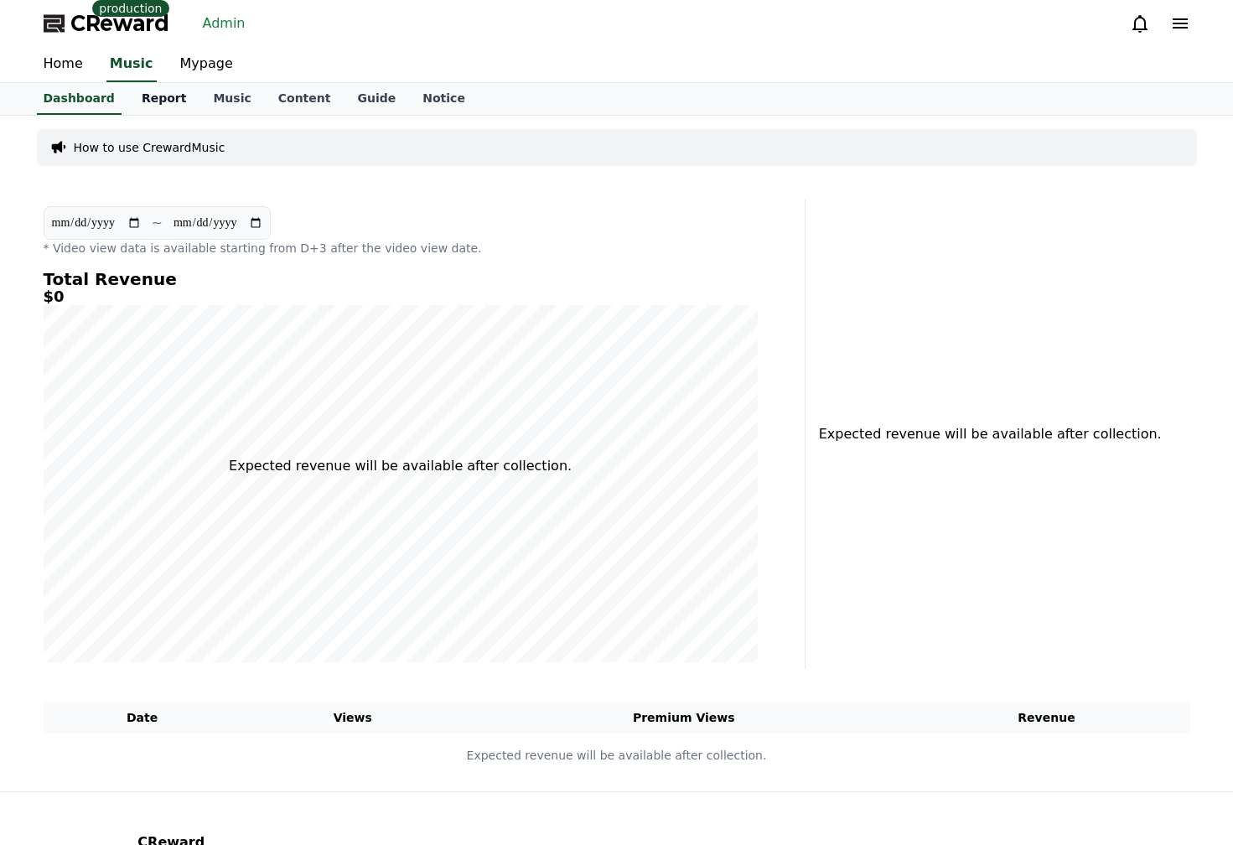
click at [159, 106] on link "Report" at bounding box center [164, 99] width 72 height 32
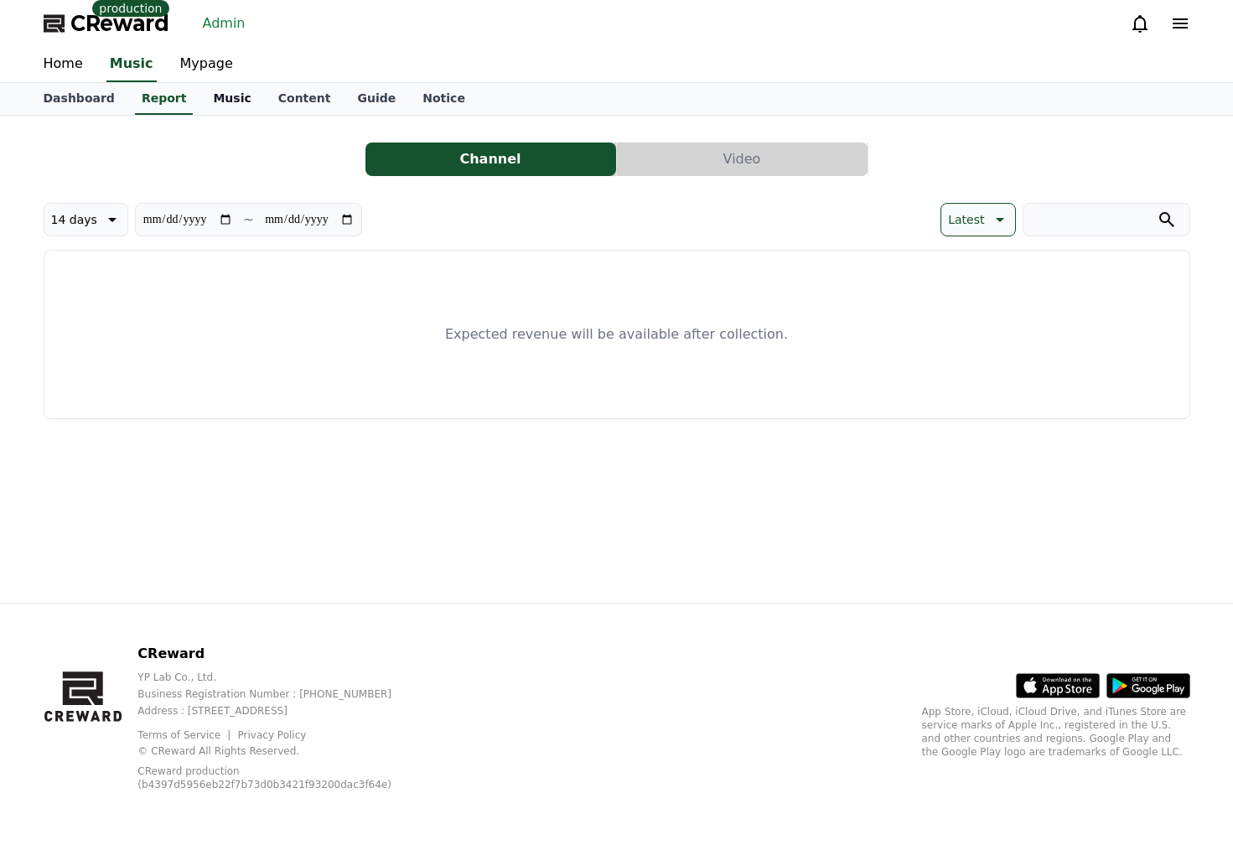
click at [223, 101] on link "Music" at bounding box center [232, 99] width 65 height 32
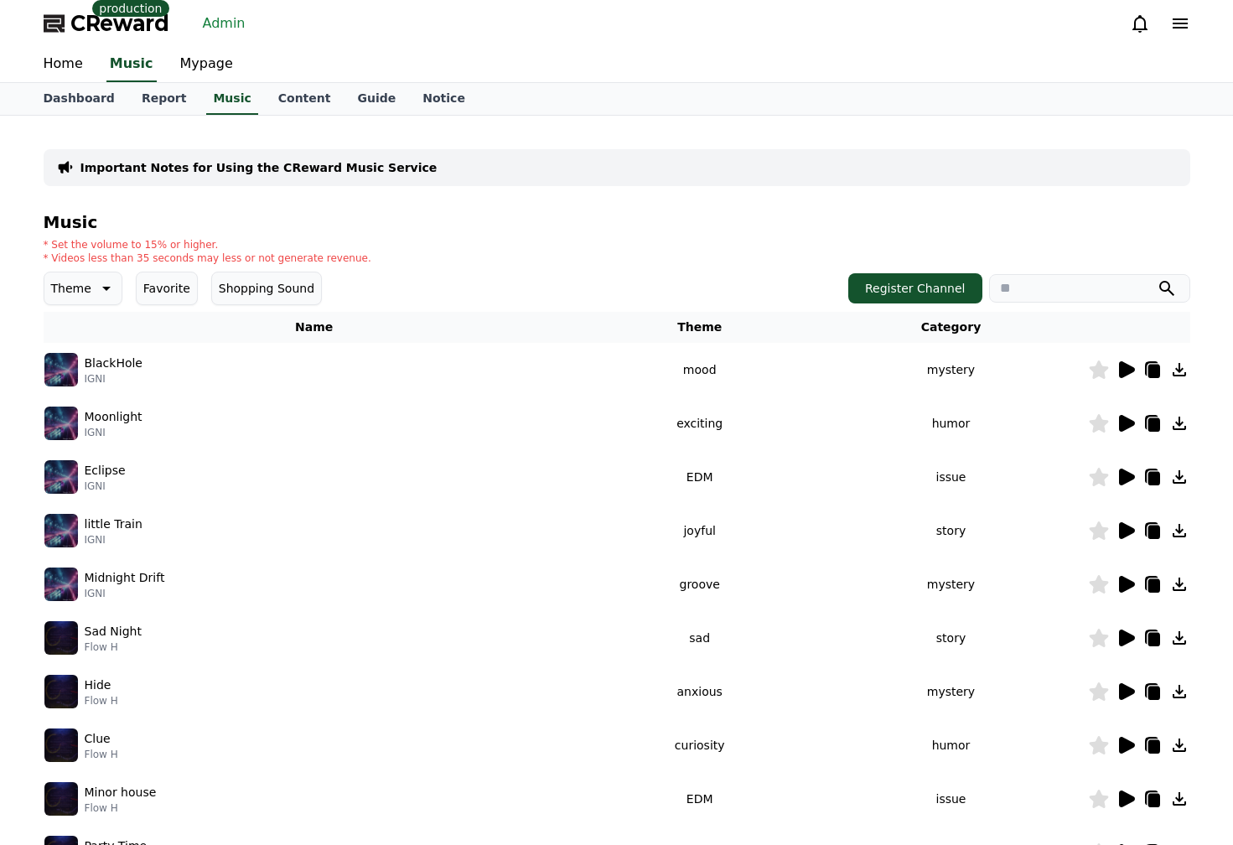
click at [691, 211] on div "Important Notes for Using the CReward Music Service Music * Set the volume to 1…" at bounding box center [617, 521] width 1147 height 784
click at [1126, 378] on icon at bounding box center [1126, 370] width 20 height 20
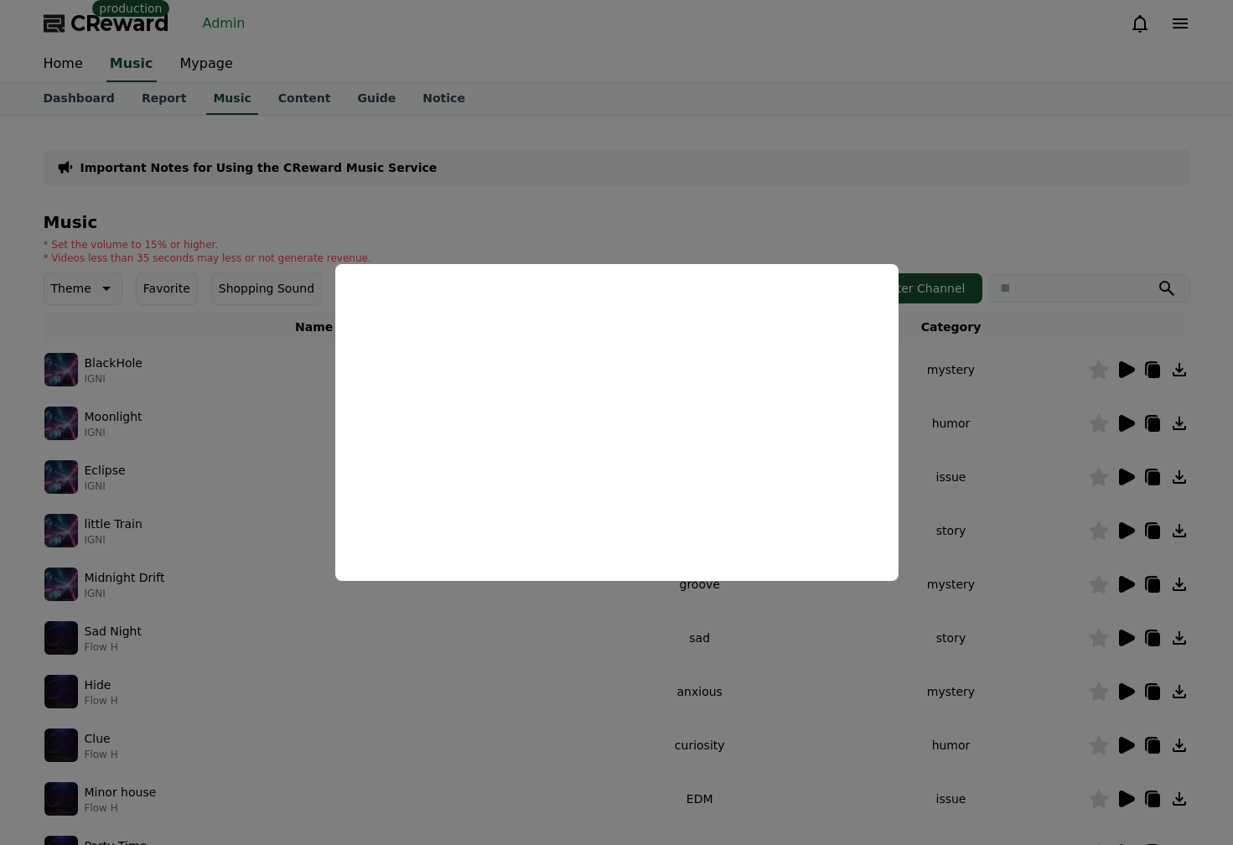
click at [1037, 278] on button "close modal" at bounding box center [616, 422] width 1233 height 845
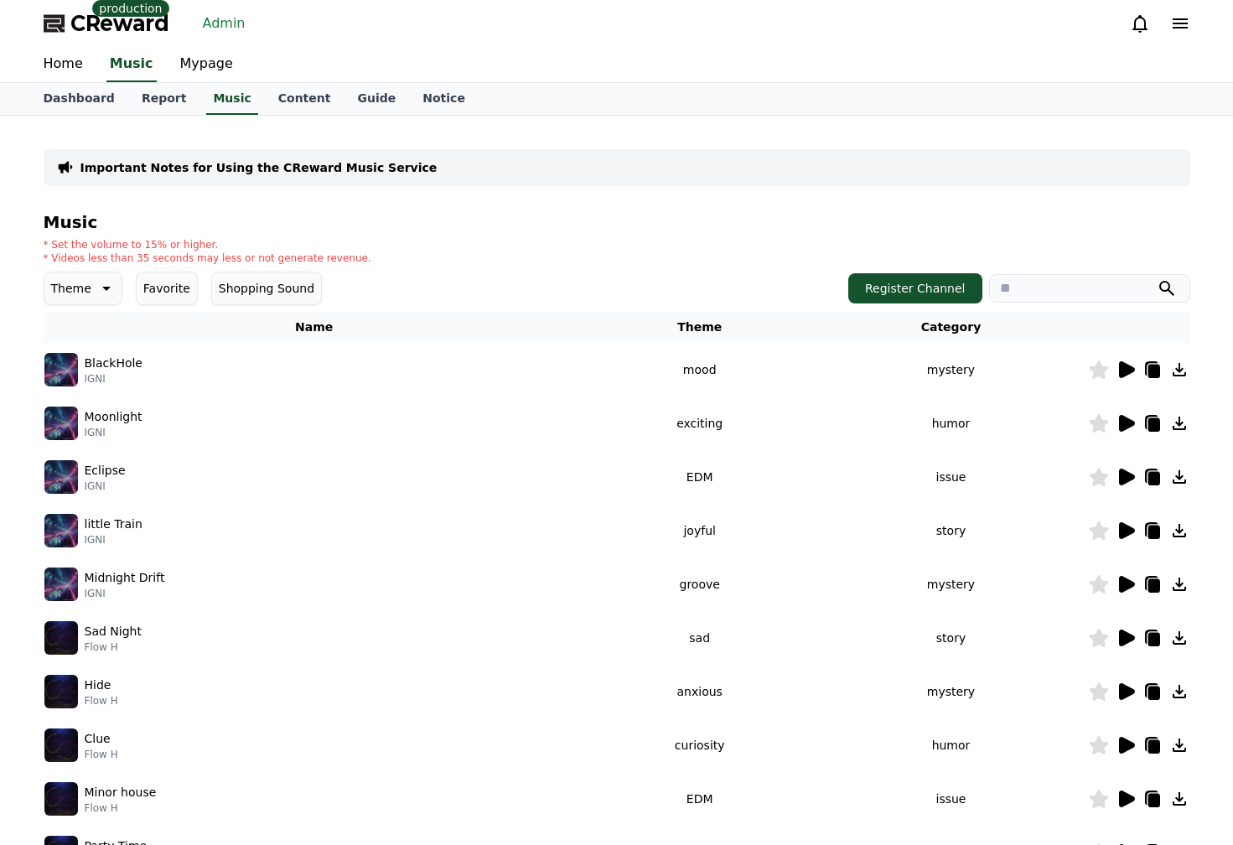
click at [1157, 373] on icon at bounding box center [1154, 371] width 12 height 13
click at [741, 227] on h4 "Music" at bounding box center [617, 222] width 1147 height 18
drag, startPoint x: 289, startPoint y: 118, endPoint x: 280, endPoint y: 97, distance: 22.9
click at [289, 118] on div "Important Notes for Using the CReward Music Service Music * Set the volume to 1…" at bounding box center [617, 521] width 1174 height 811
click at [279, 97] on link "Content" at bounding box center [305, 99] width 80 height 32
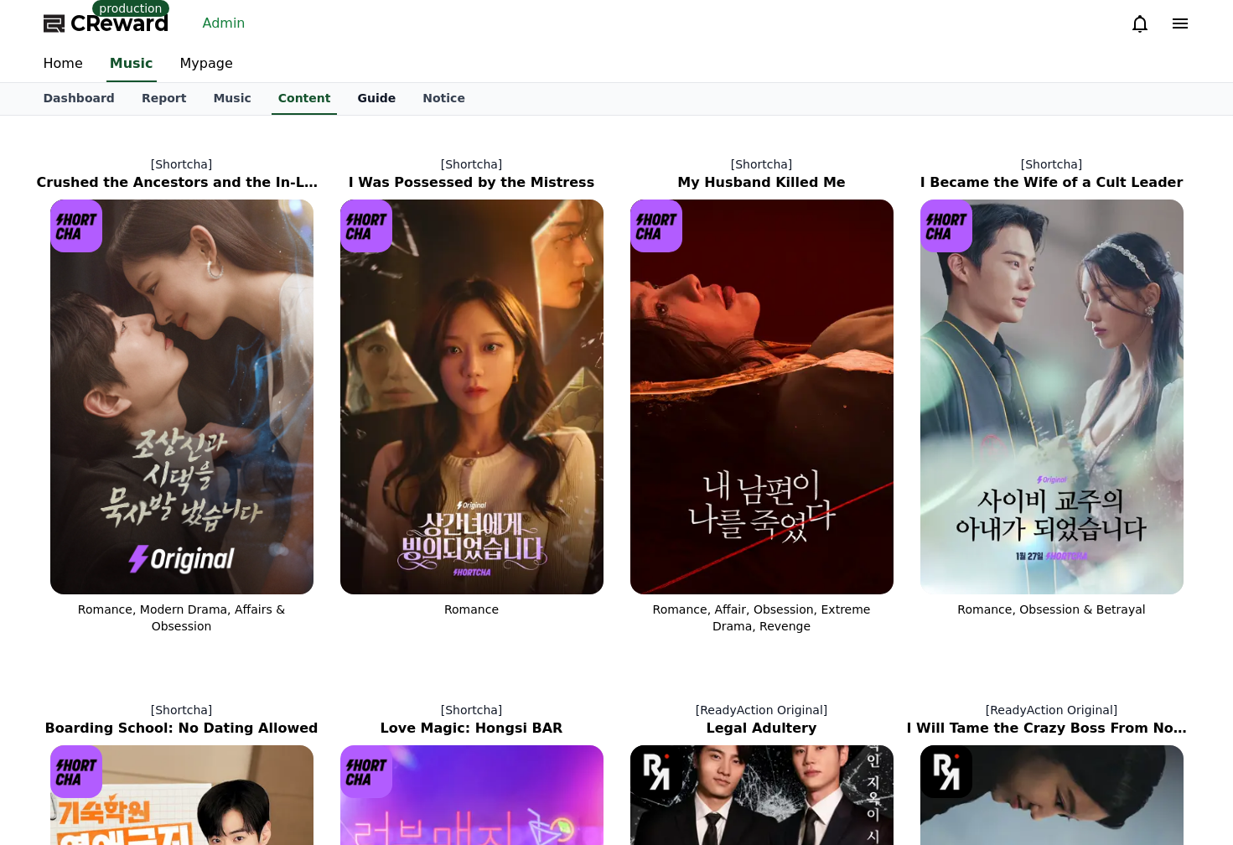
click at [356, 103] on link "Guide" at bounding box center [376, 99] width 65 height 32
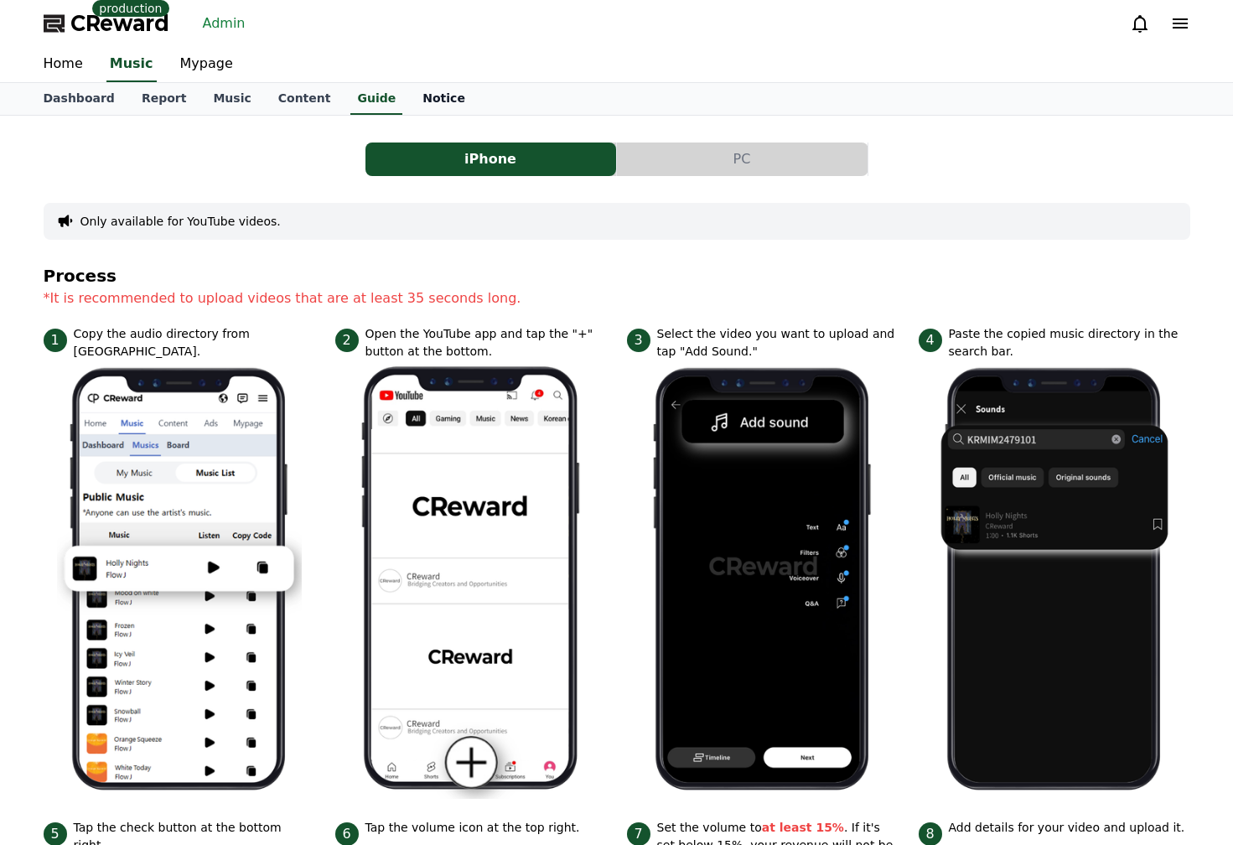
click at [409, 110] on link "Notice" at bounding box center [444, 99] width 70 height 32
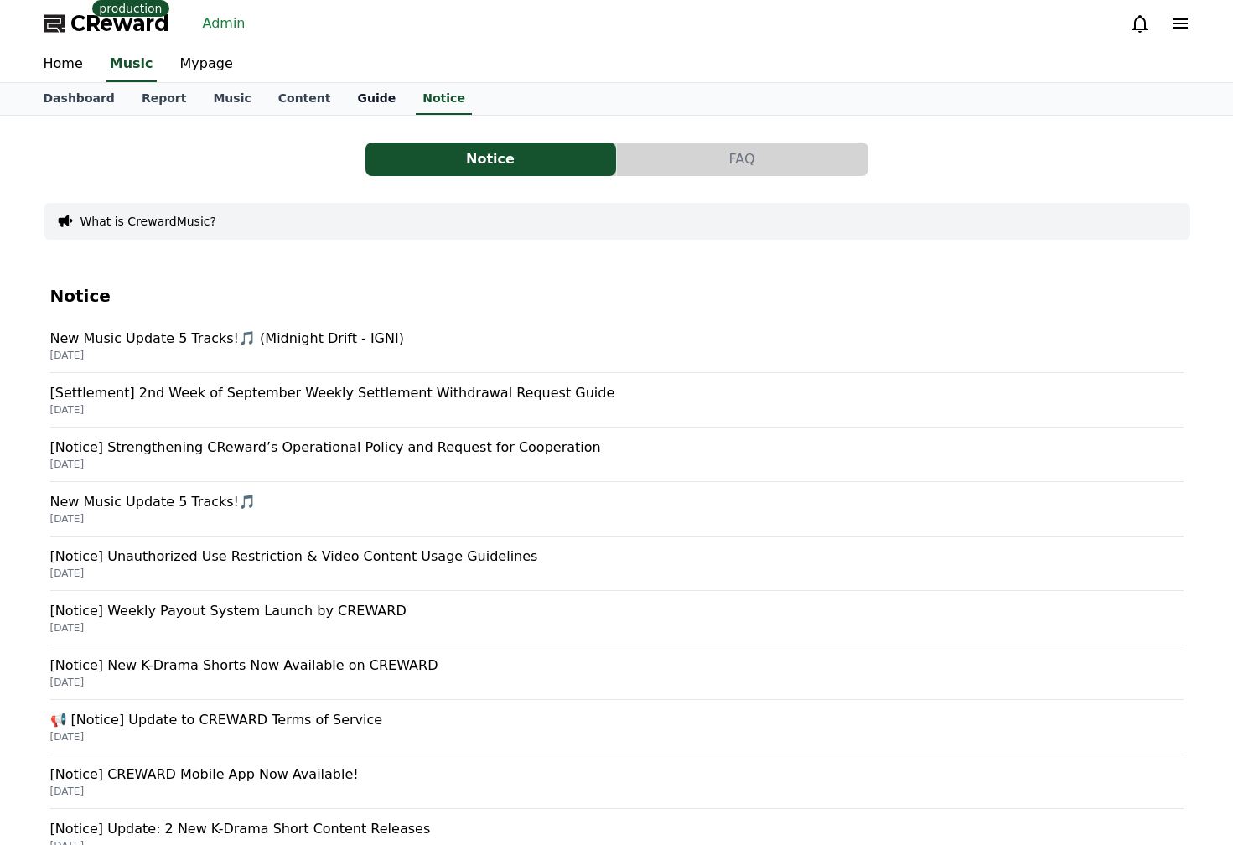
click at [344, 102] on link "Guide" at bounding box center [376, 99] width 65 height 32
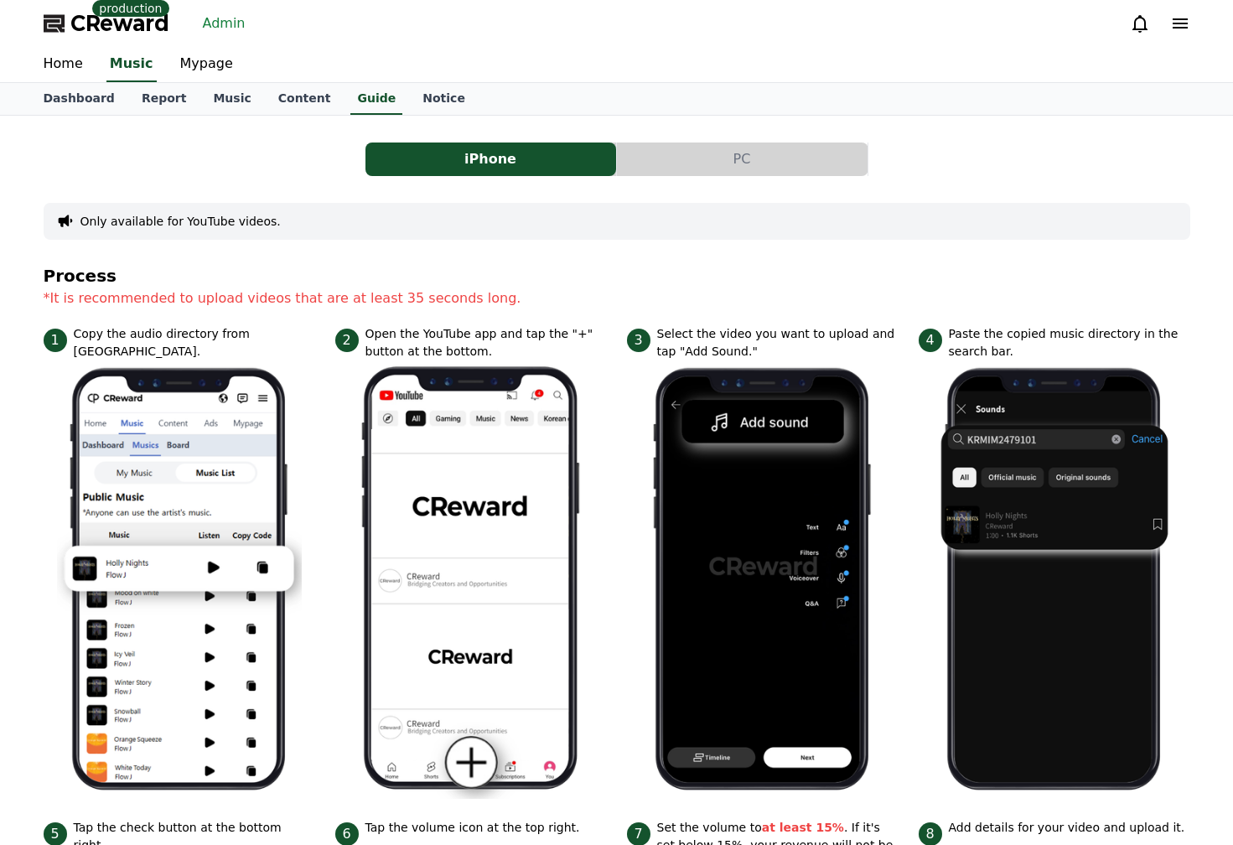
click at [405, 274] on h4 "Process" at bounding box center [617, 276] width 1147 height 18
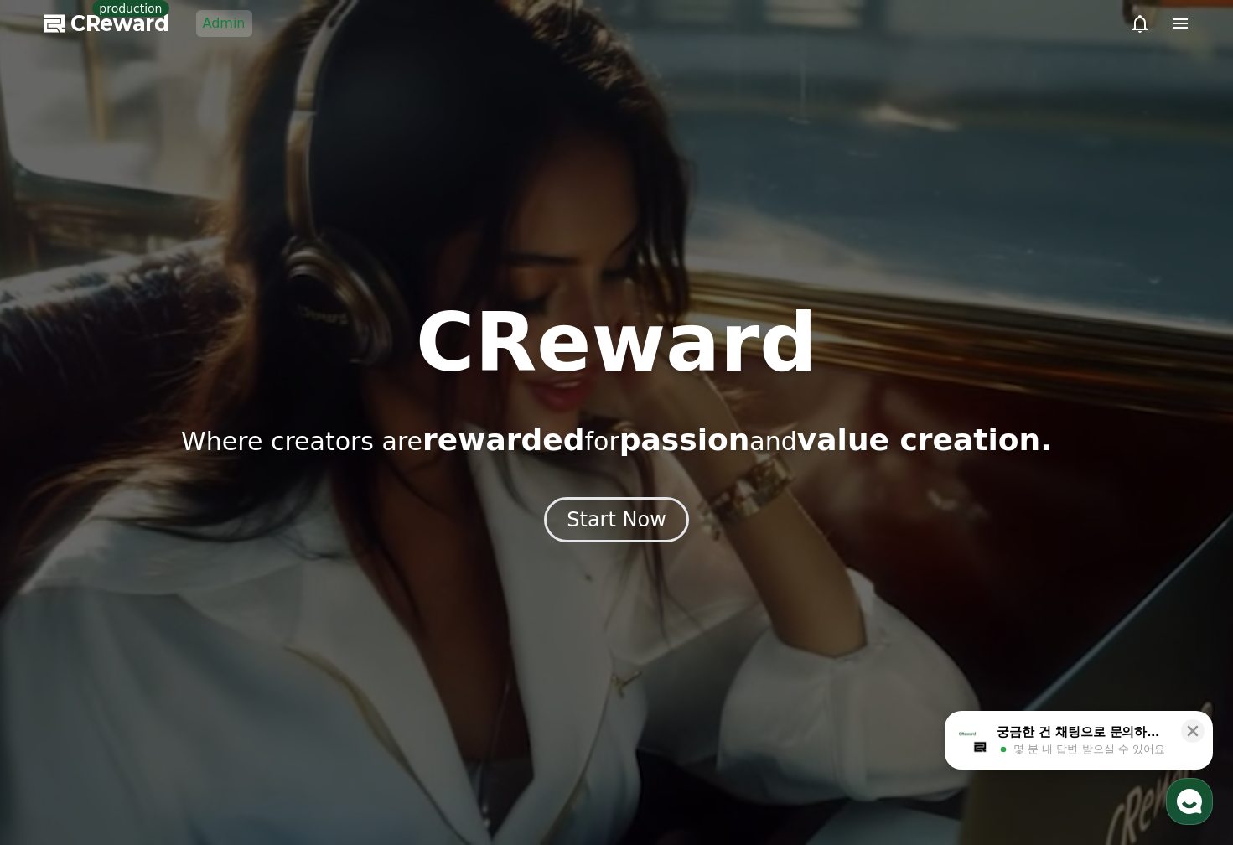
click at [215, 29] on link "Admin" at bounding box center [224, 23] width 56 height 27
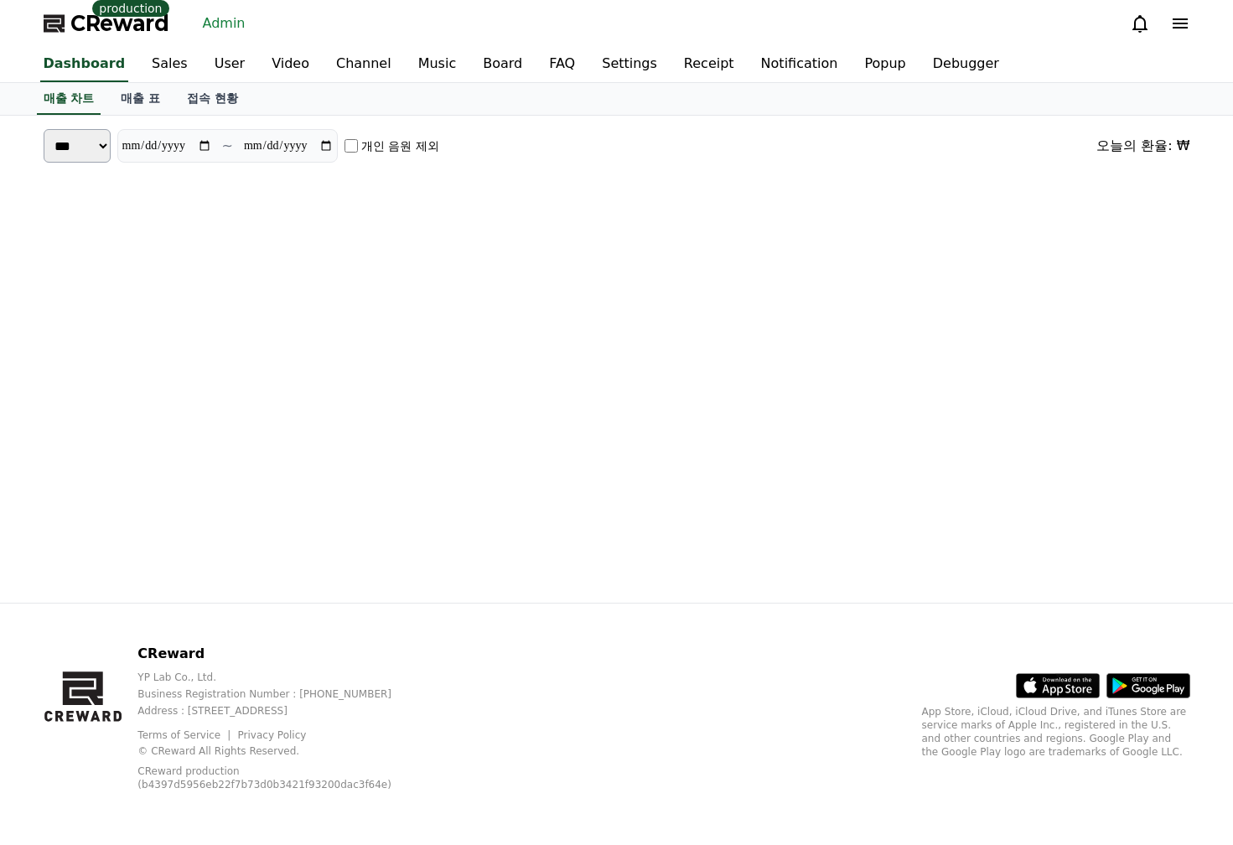
click at [642, 39] on div "CReward production Admin" at bounding box center [617, 23] width 1174 height 47
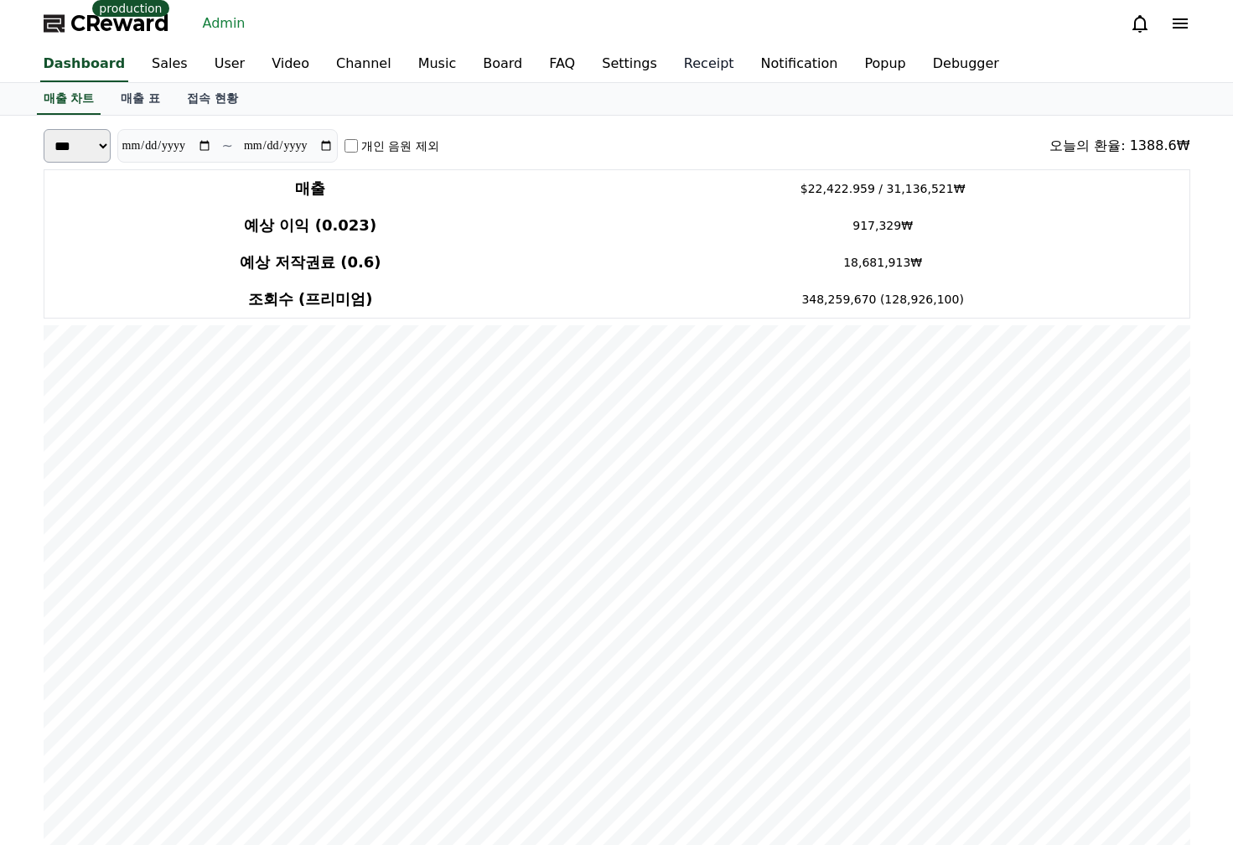
click at [671, 66] on link "Receipt" at bounding box center [709, 64] width 77 height 35
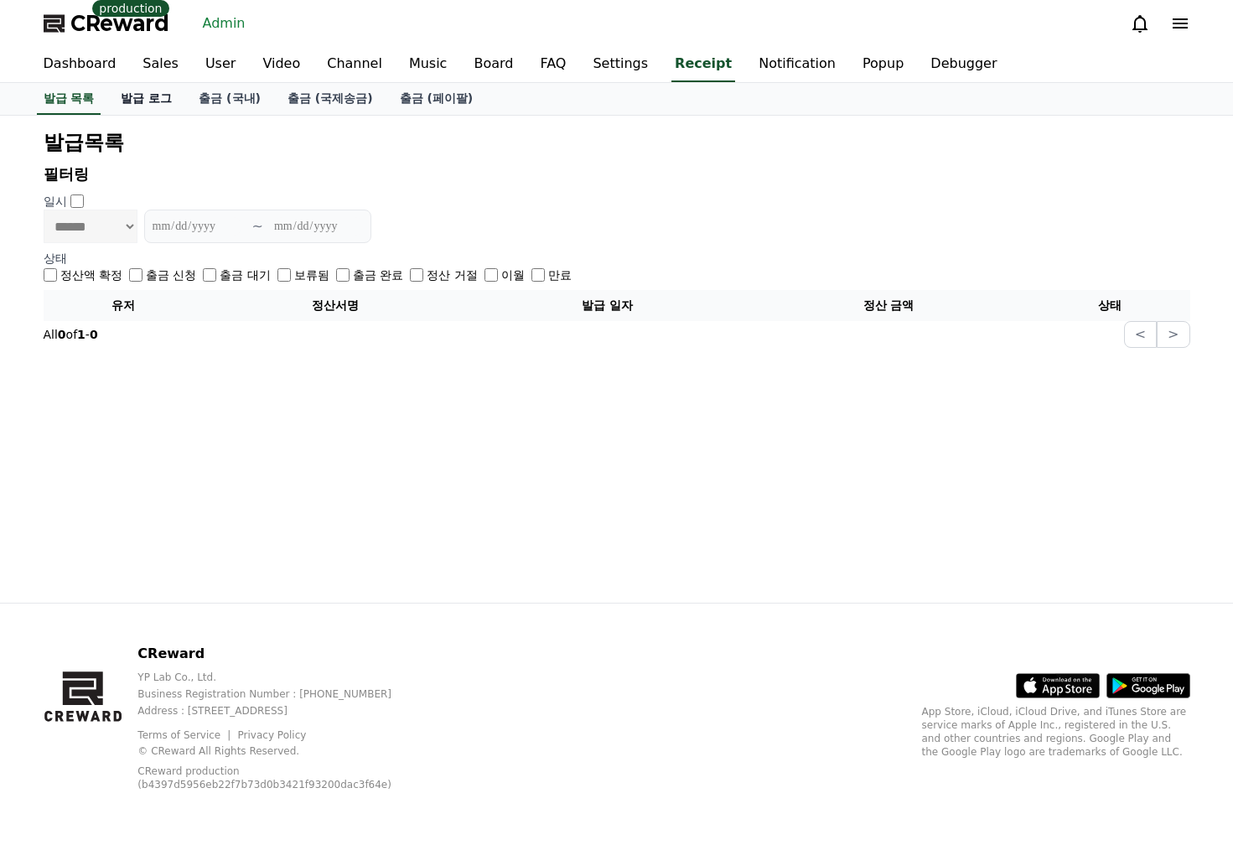
click at [152, 108] on link "발급 로그" at bounding box center [146, 99] width 78 height 32
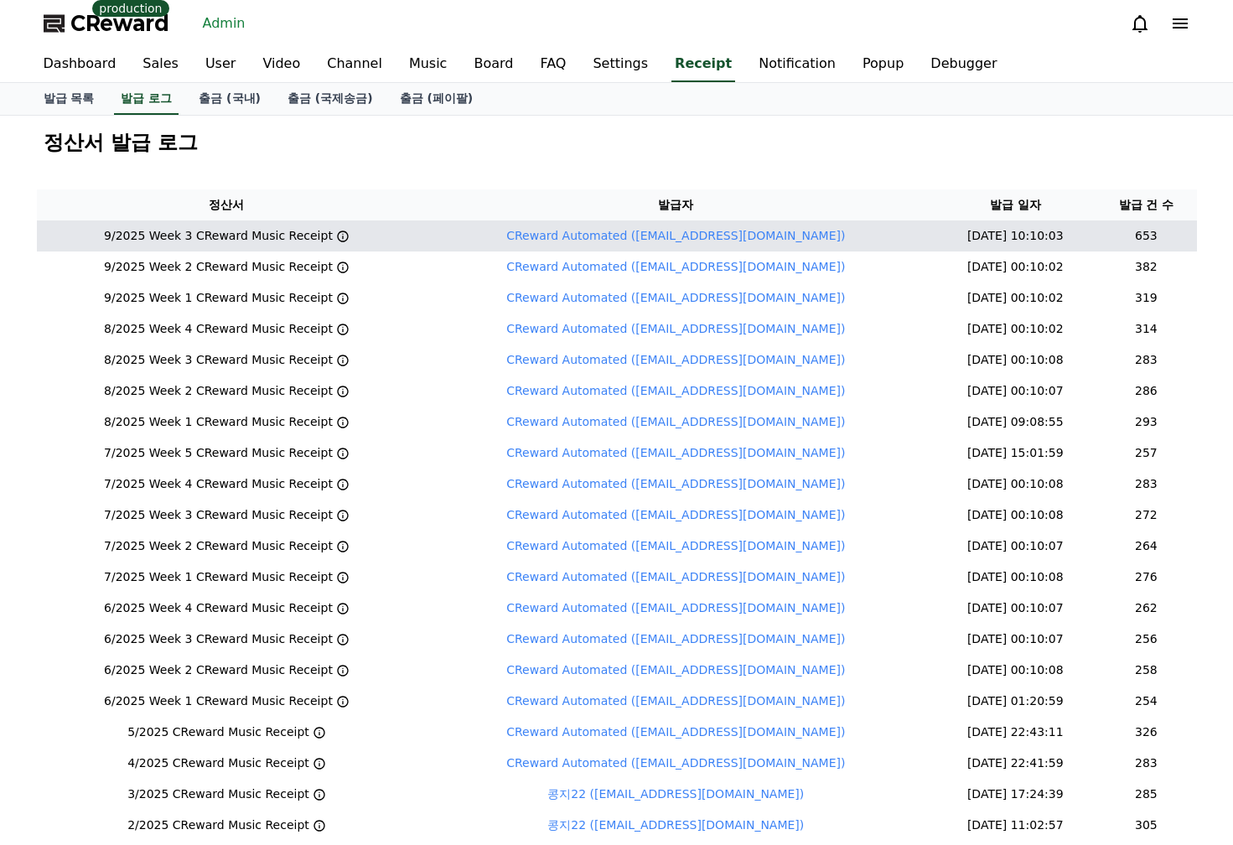
click at [350, 238] on icon at bounding box center [342, 236] width 13 height 13
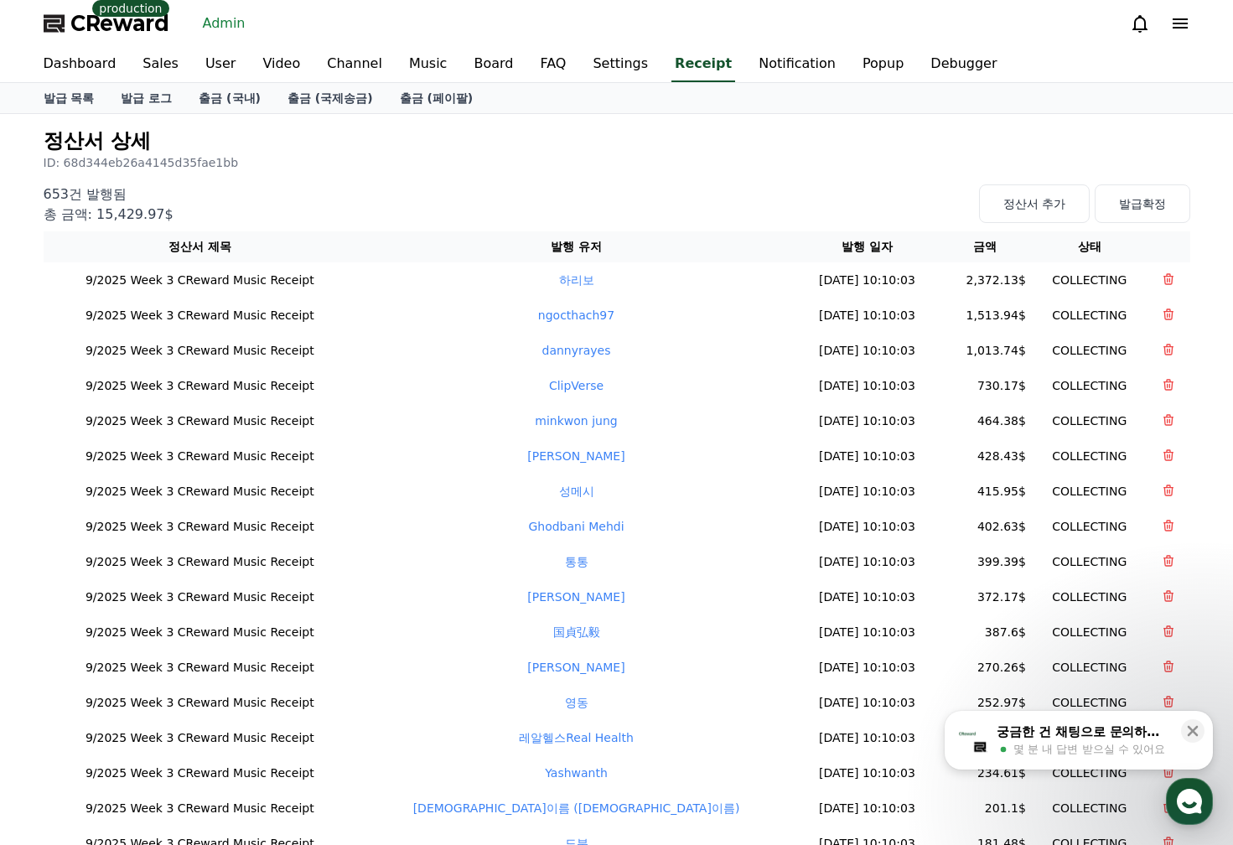
click at [511, 194] on div "653건 발행됨 총 금액: 15,429.97$ 정산서 추가 발급확정" at bounding box center [617, 201] width 1147 height 47
click at [528, 189] on div "653건 발행됨 총 금액: 15,429.97$ 정산서 추가 발급확정" at bounding box center [617, 201] width 1147 height 47
click at [542, 184] on div "653건 발행됨 총 금액: 15,429.97$ 정산서 추가 발급확정" at bounding box center [617, 201] width 1147 height 47
click at [1193, 736] on icon at bounding box center [1193, 731] width 17 height 17
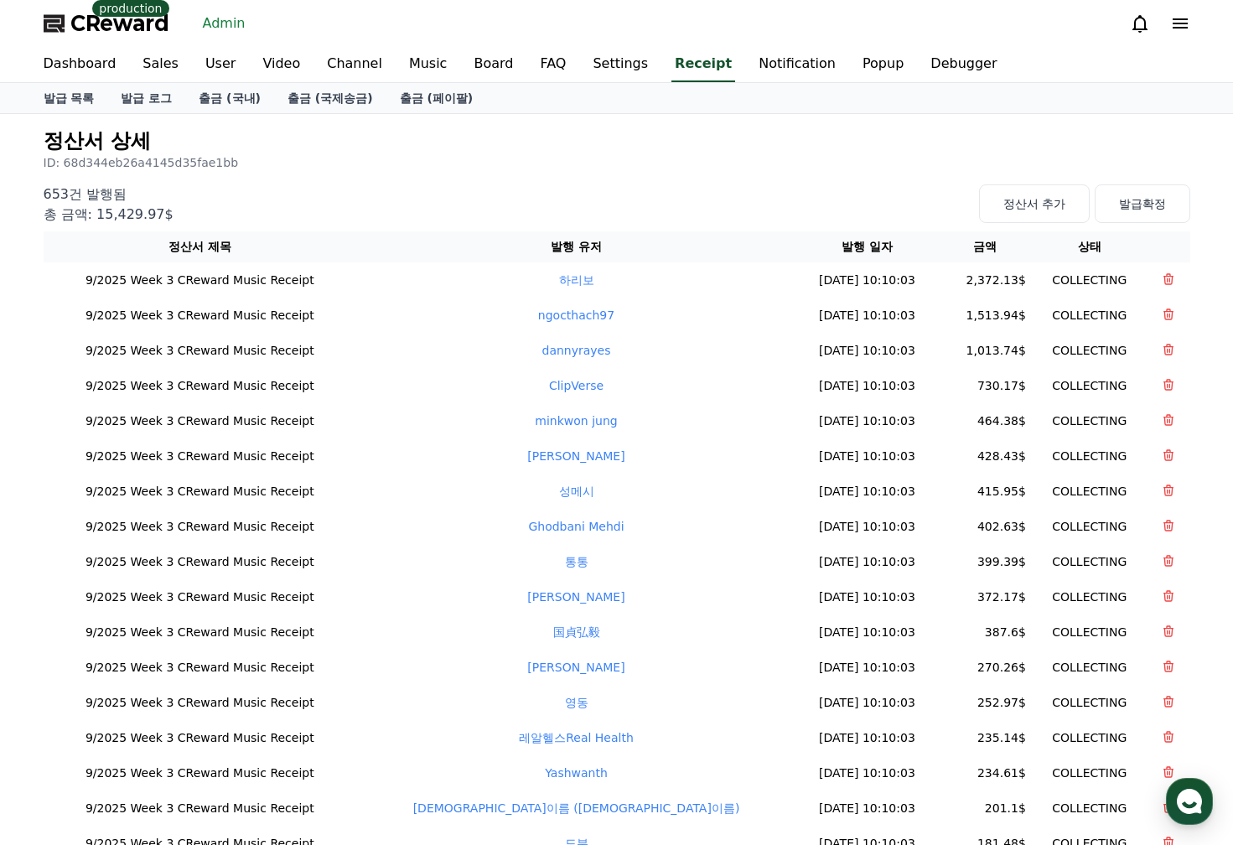
click at [522, 148] on h2 "정산서 상세" at bounding box center [617, 140] width 1147 height 27
click at [739, 151] on h2 "정산서 상세" at bounding box center [617, 140] width 1147 height 27
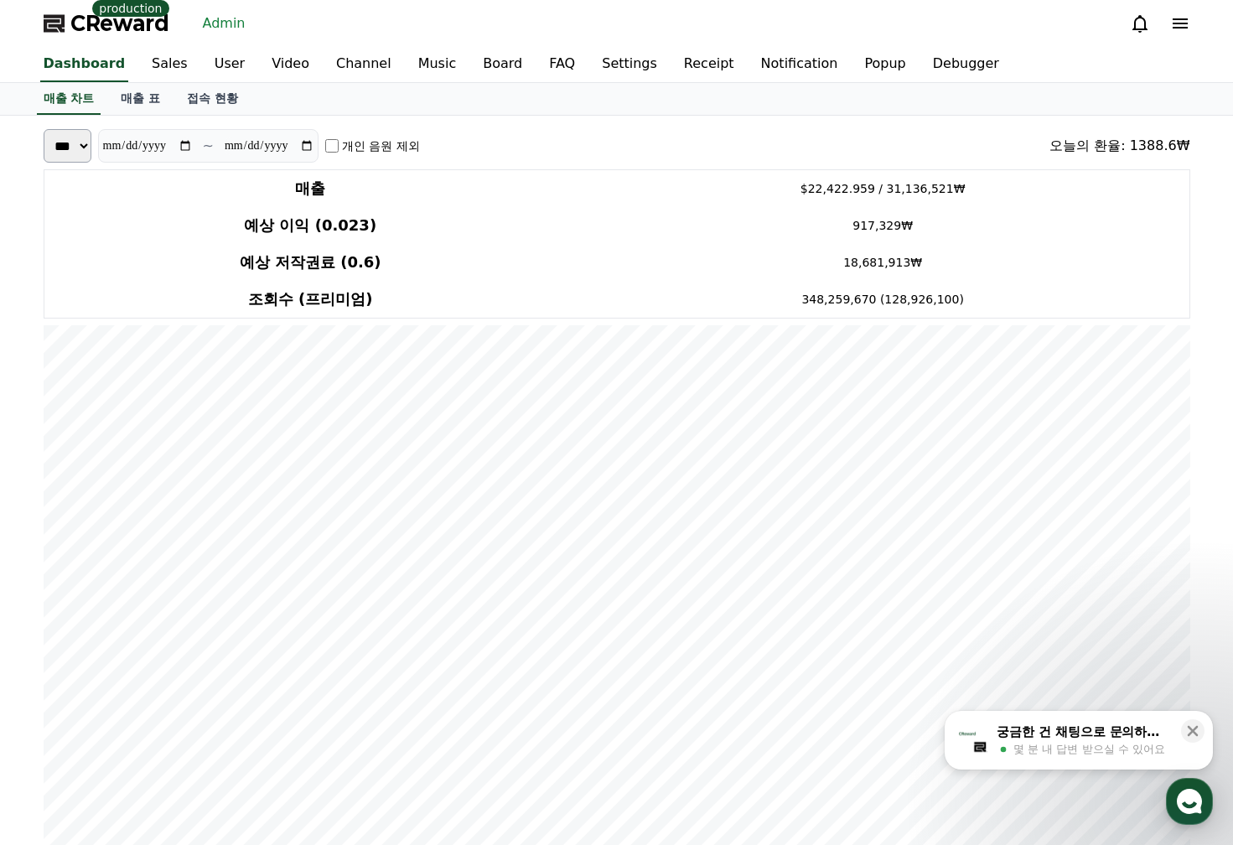
click at [764, 149] on div "**********" at bounding box center [617, 146] width 1147 height 34
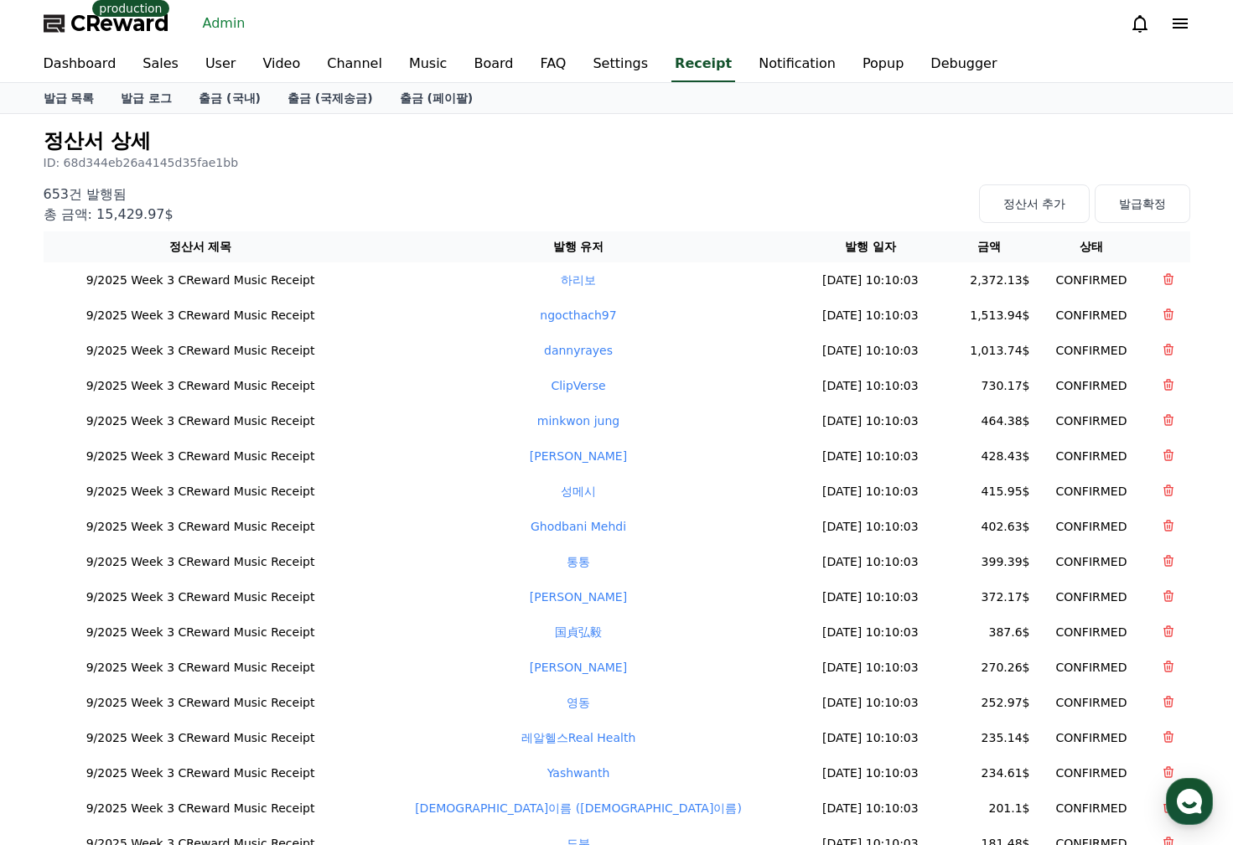
click at [673, 146] on h2 "정산서 상세" at bounding box center [617, 140] width 1147 height 27
click at [616, 146] on h2 "정산서 상세" at bounding box center [617, 140] width 1147 height 27
click at [528, 155] on p "ID: 68d344eb26a4145d35fae1bb" at bounding box center [617, 162] width 1147 height 17
click at [224, 75] on link "User" at bounding box center [220, 64] width 57 height 35
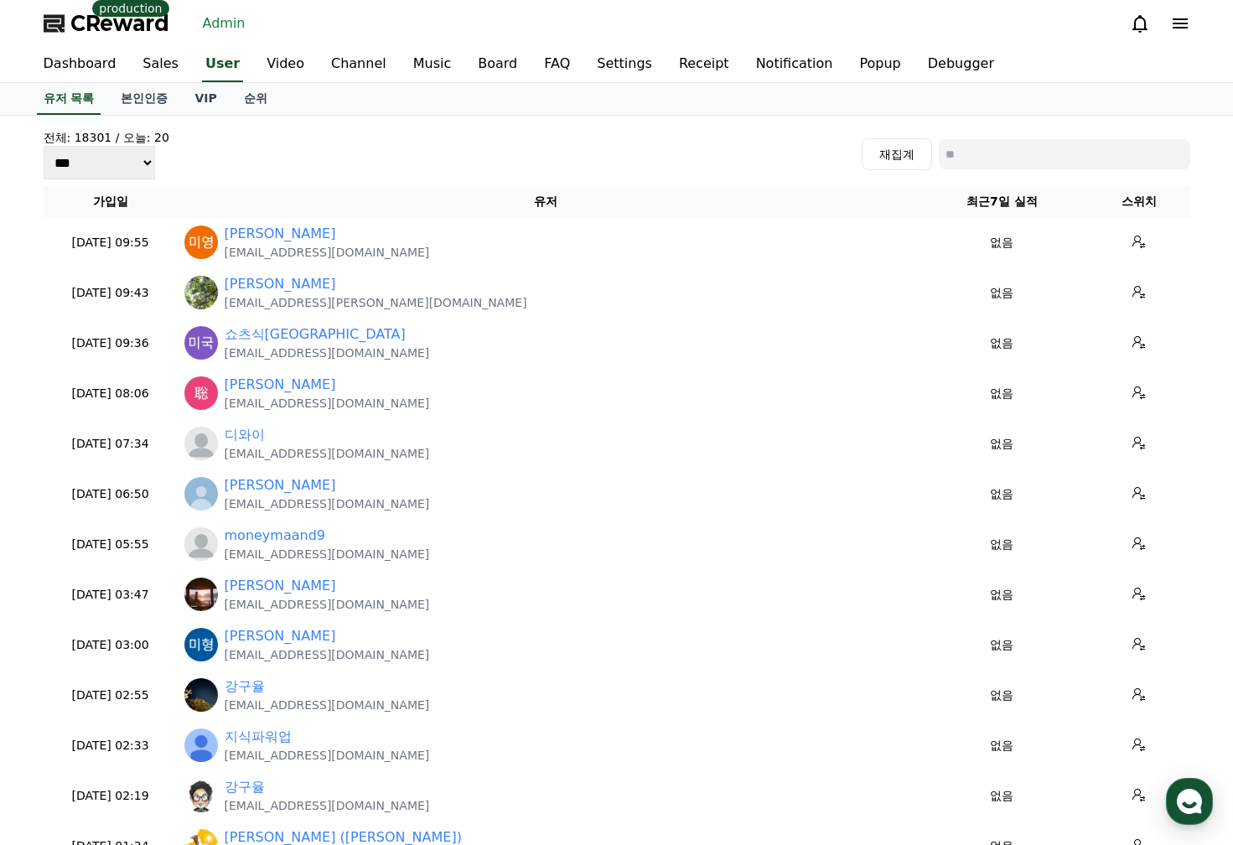
click at [999, 148] on input at bounding box center [1065, 154] width 252 height 30
type input "*"
type input "***"
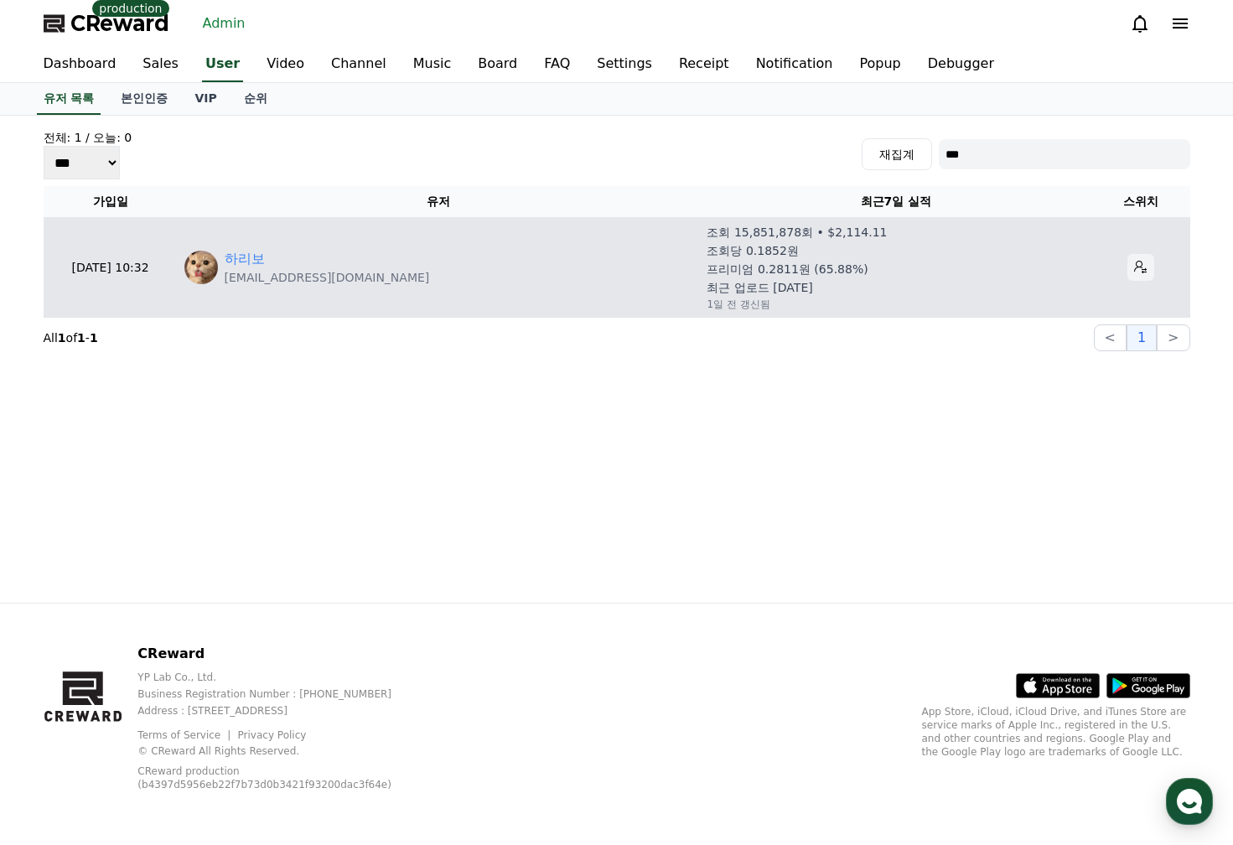
click at [1128, 260] on button at bounding box center [1141, 267] width 27 height 27
